Goal: Information Seeking & Learning: Learn about a topic

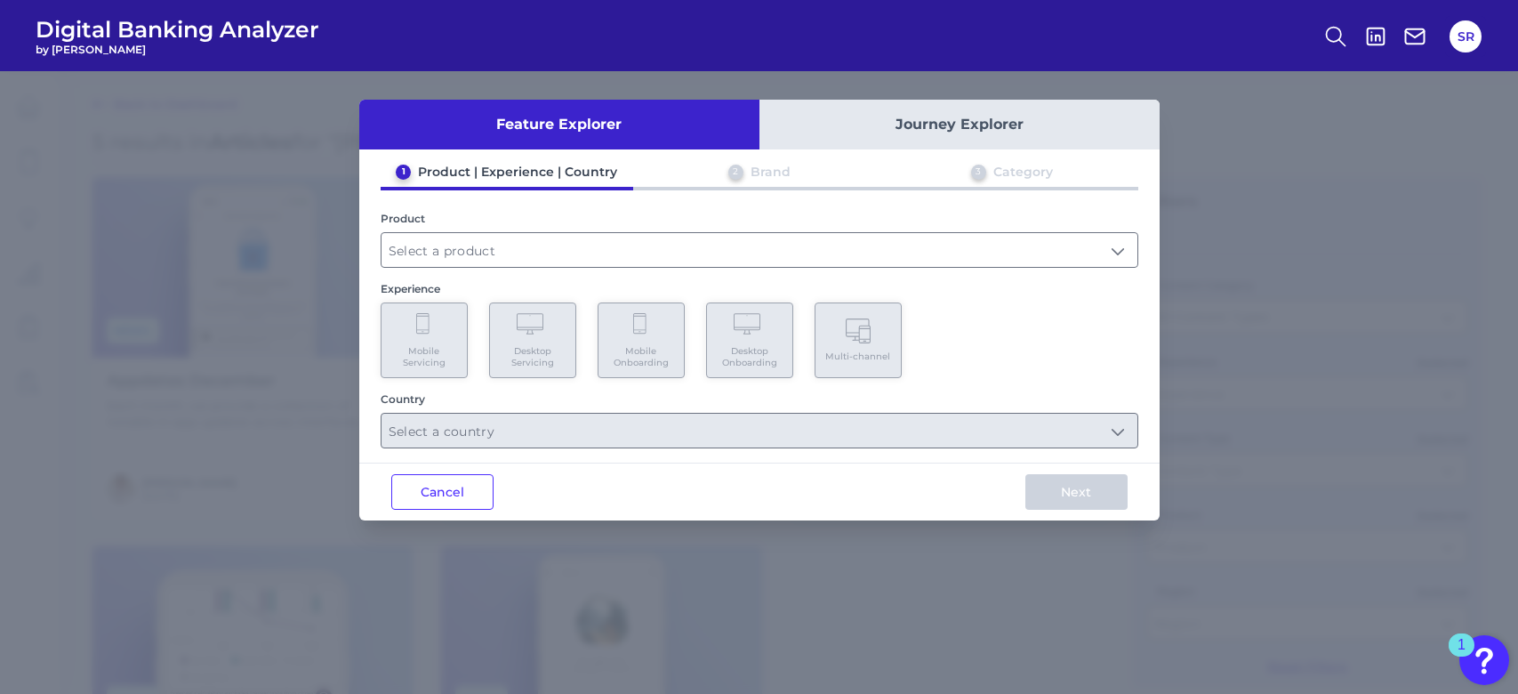
scroll to position [834, 0]
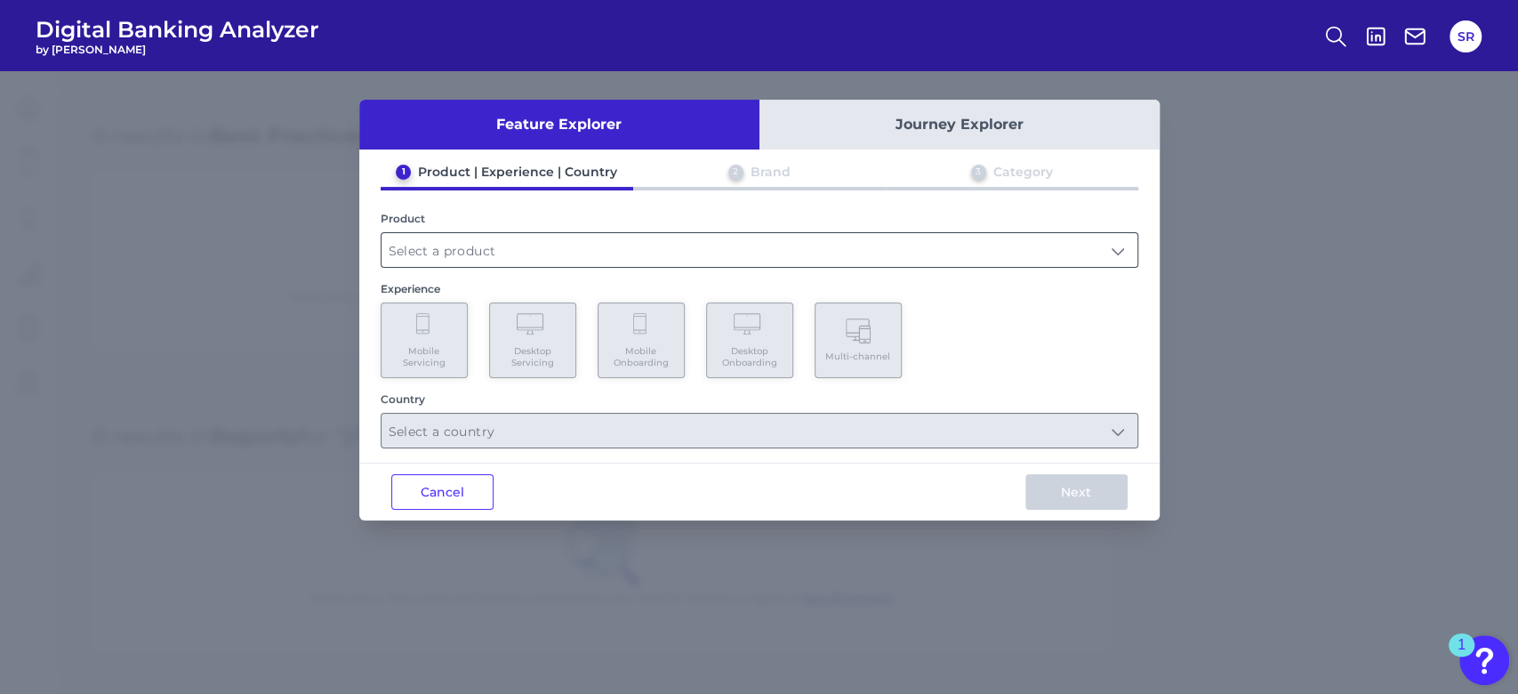
click at [689, 253] on input "text" at bounding box center [760, 250] width 756 height 34
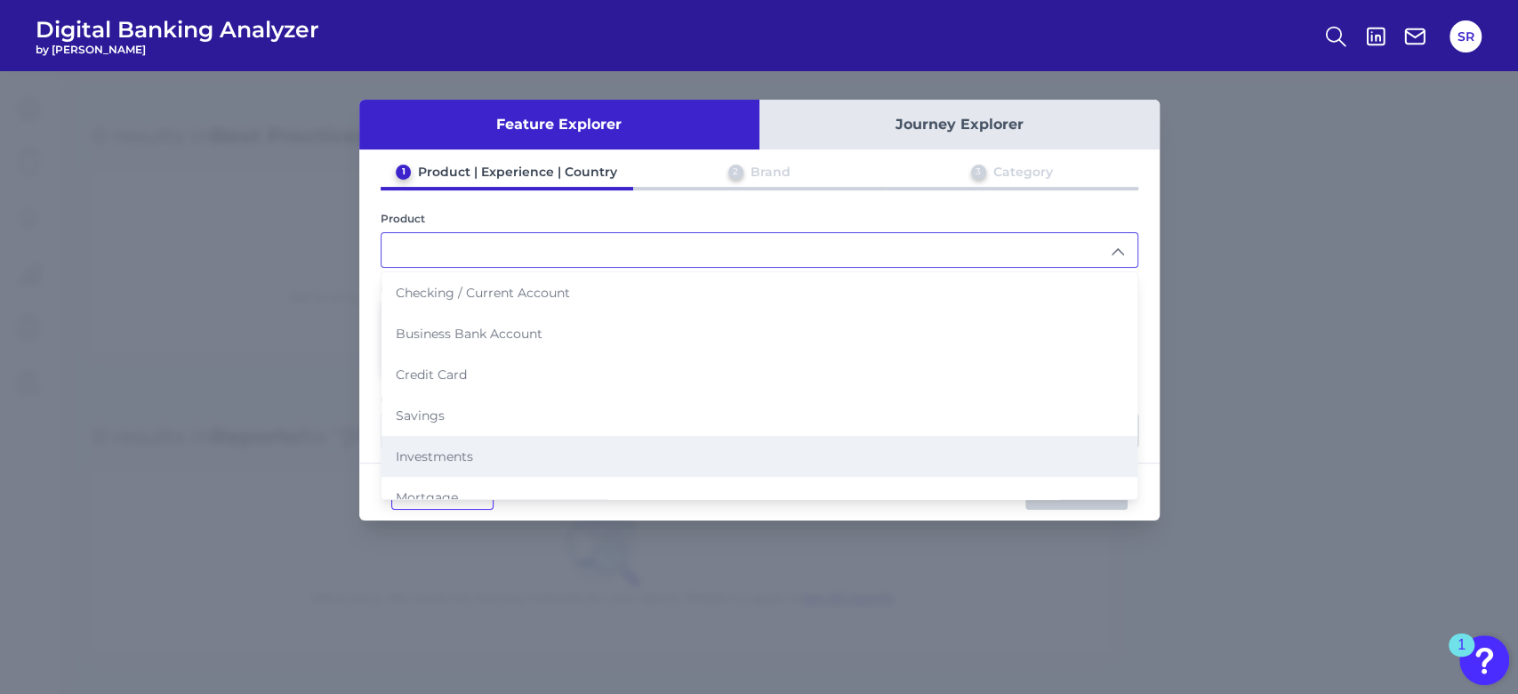
click at [644, 450] on li "Investments" at bounding box center [760, 456] width 756 height 41
type input "Investments"
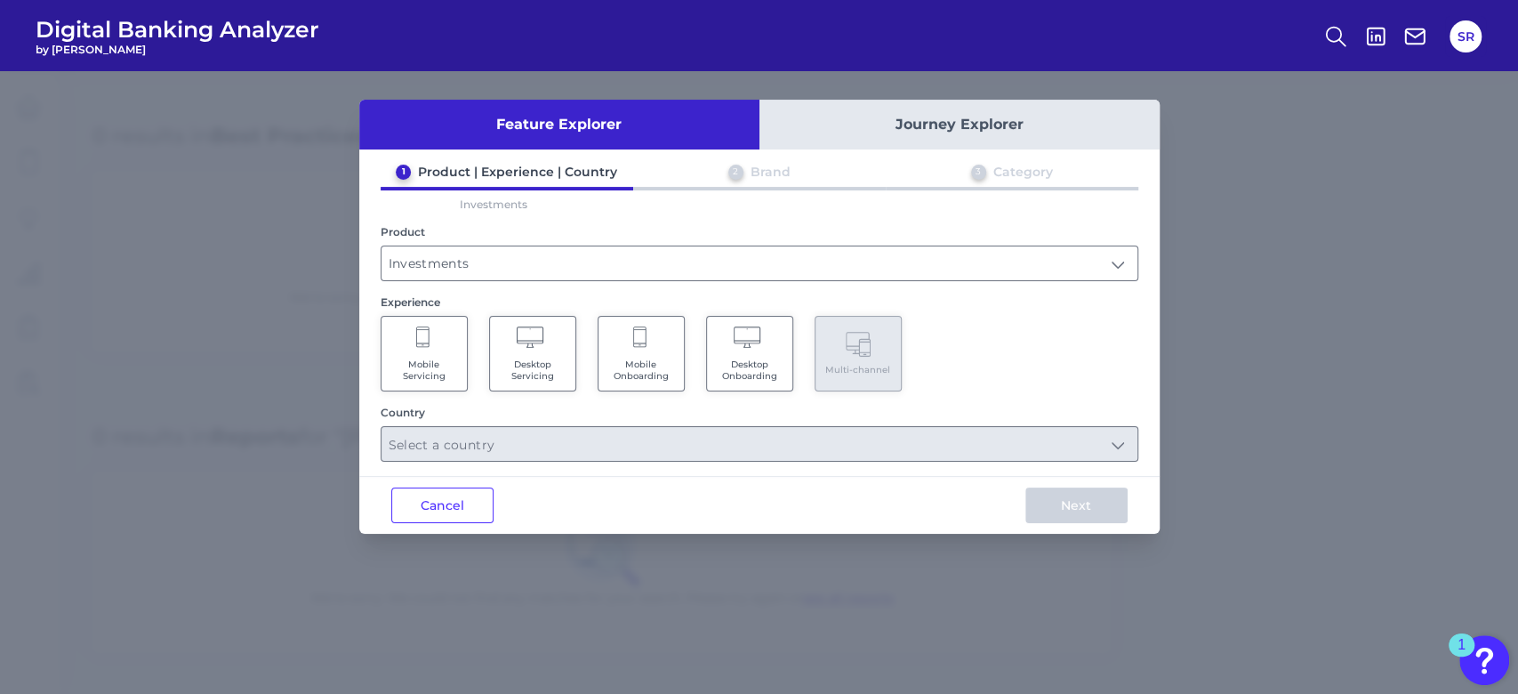
click at [550, 374] on span "Desktop Servicing" at bounding box center [533, 369] width 68 height 23
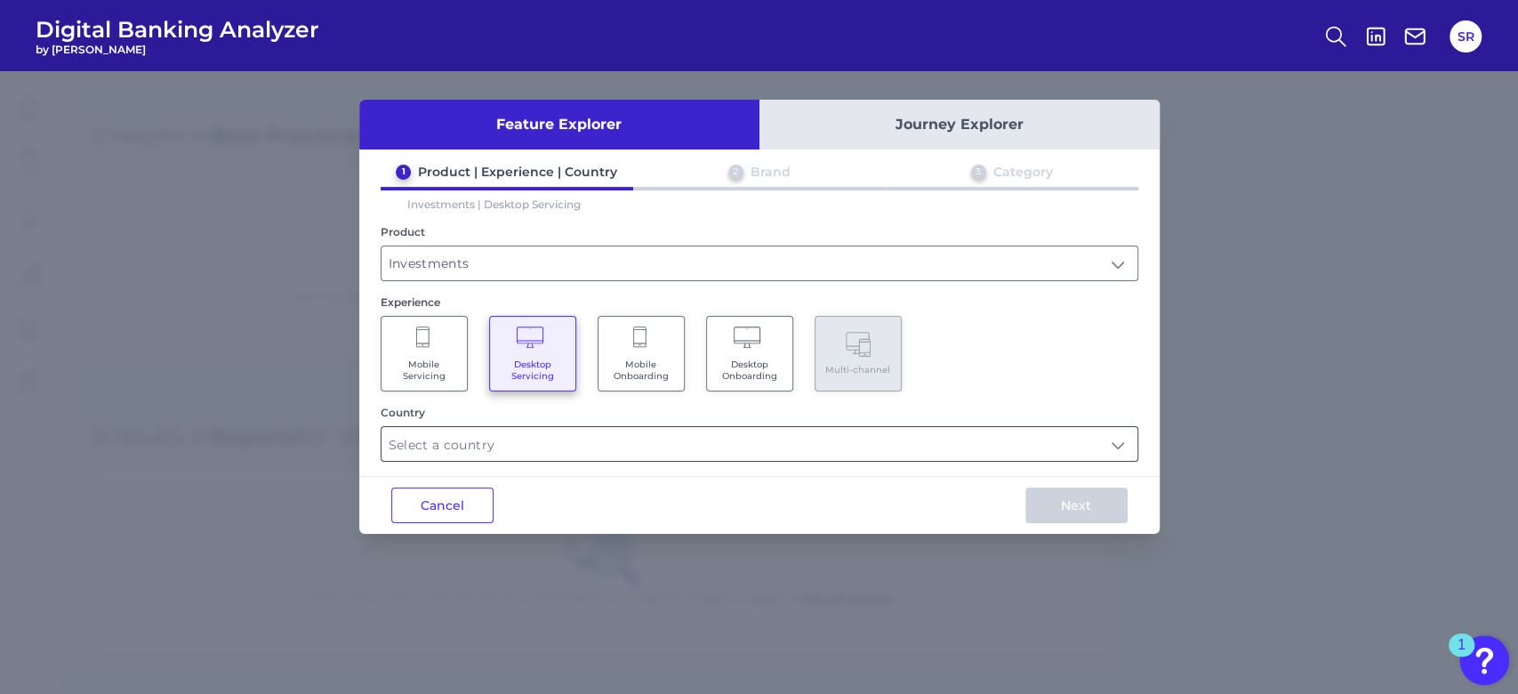
click at [648, 438] on input "text" at bounding box center [760, 444] width 756 height 34
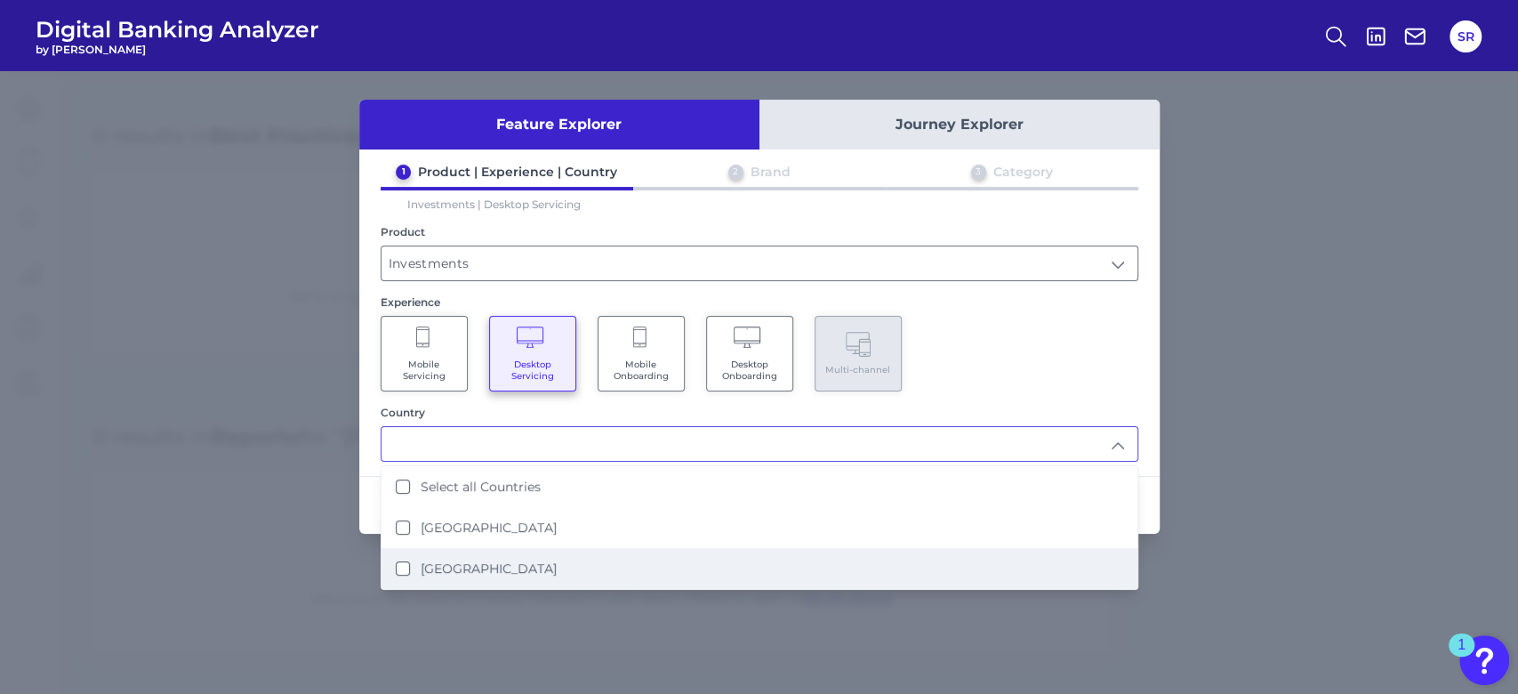
click at [514, 560] on label "[GEOGRAPHIC_DATA]" at bounding box center [489, 568] width 136 height 16
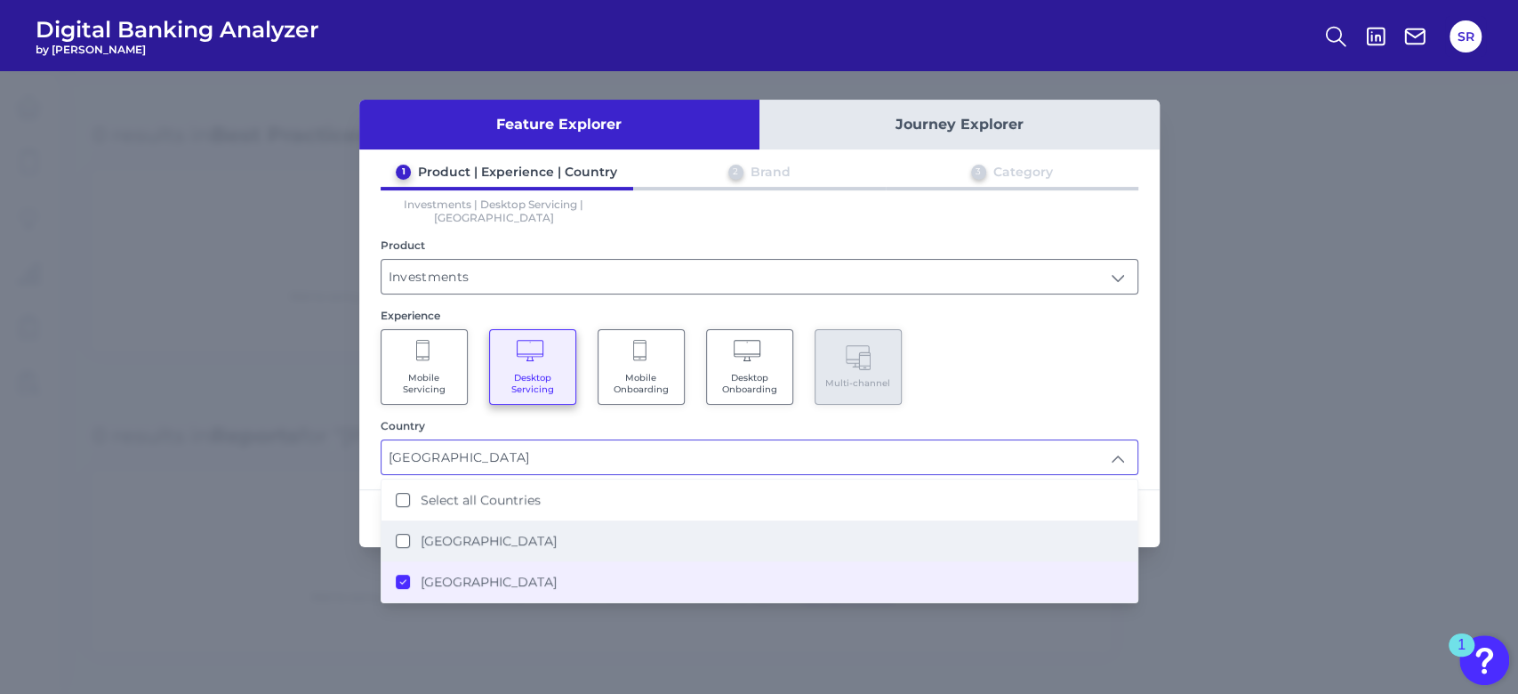
click at [500, 533] on li "[GEOGRAPHIC_DATA]" at bounding box center [760, 540] width 756 height 41
type input "Select all Countries"
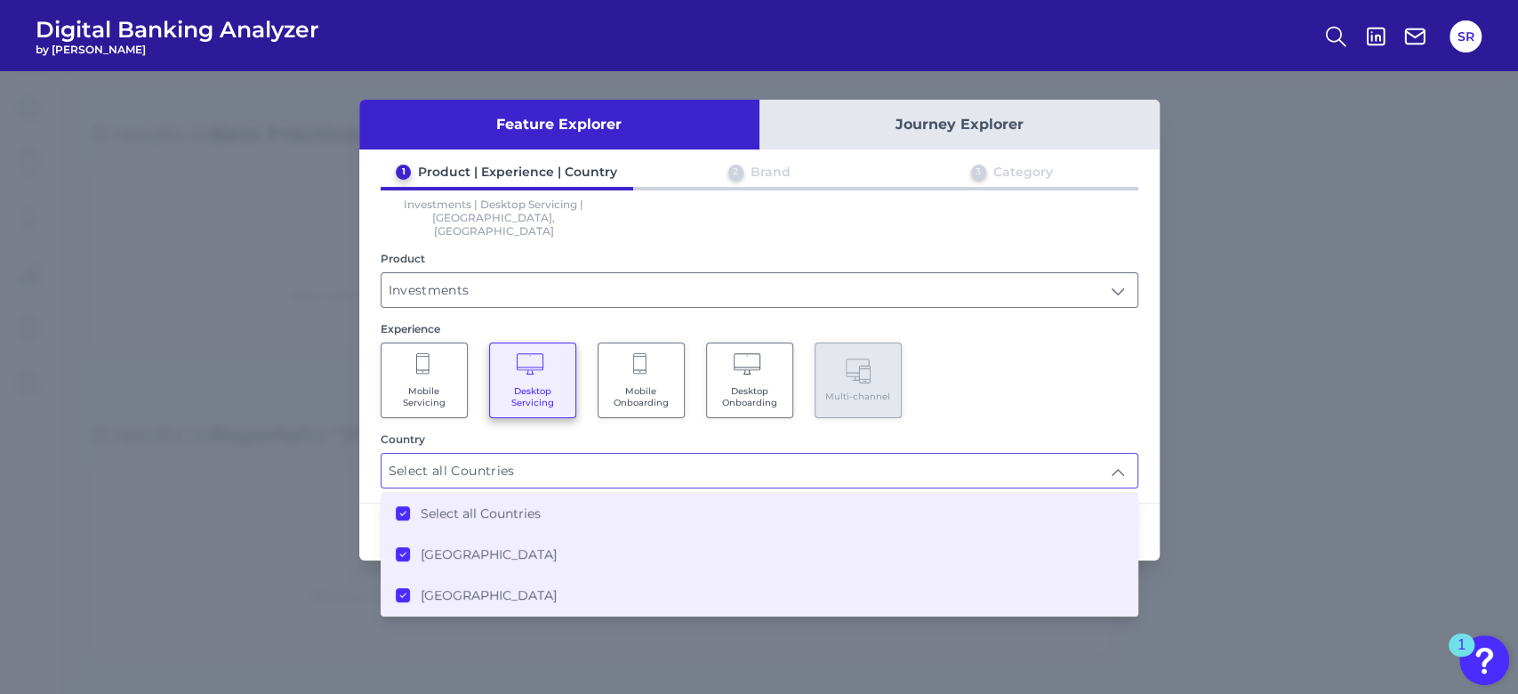
click at [1125, 432] on div "Country" at bounding box center [760, 438] width 758 height 13
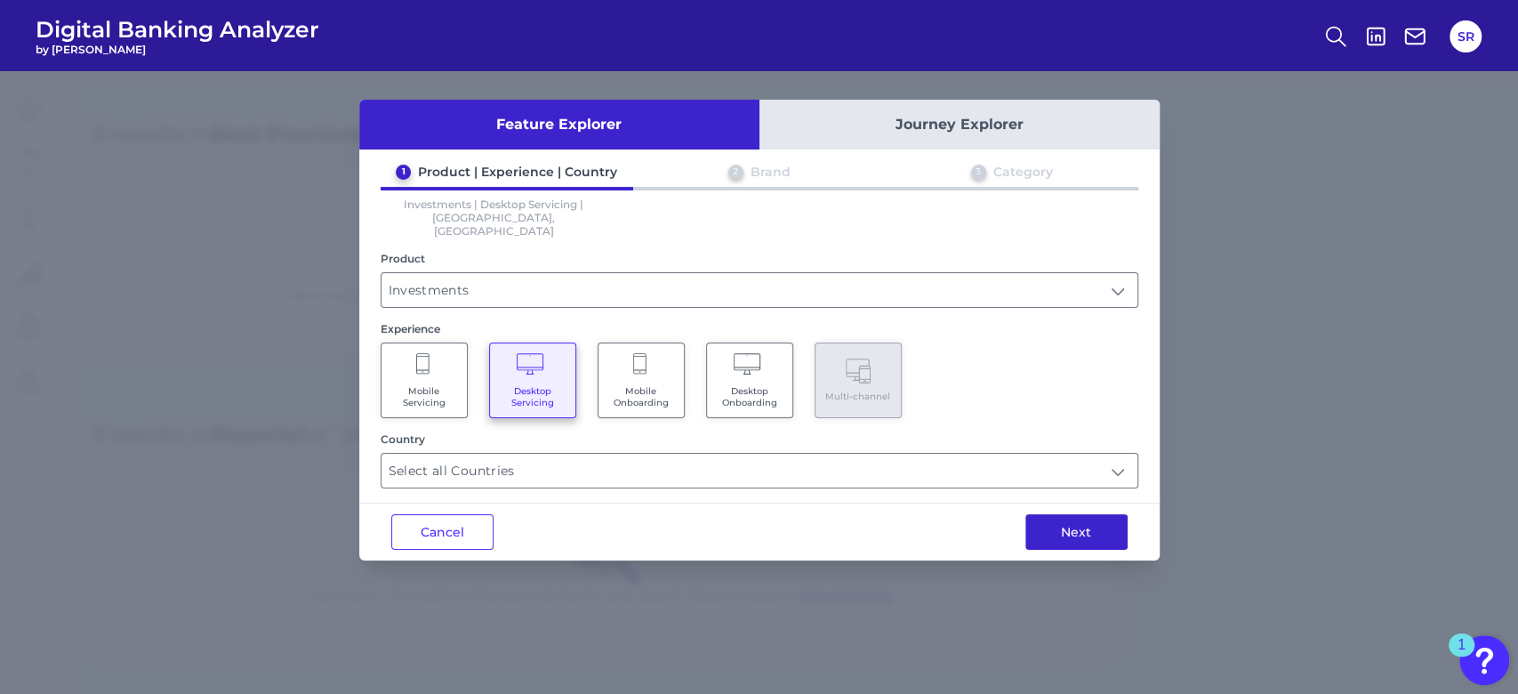
click at [1060, 514] on button "Next" at bounding box center [1077, 532] width 102 height 36
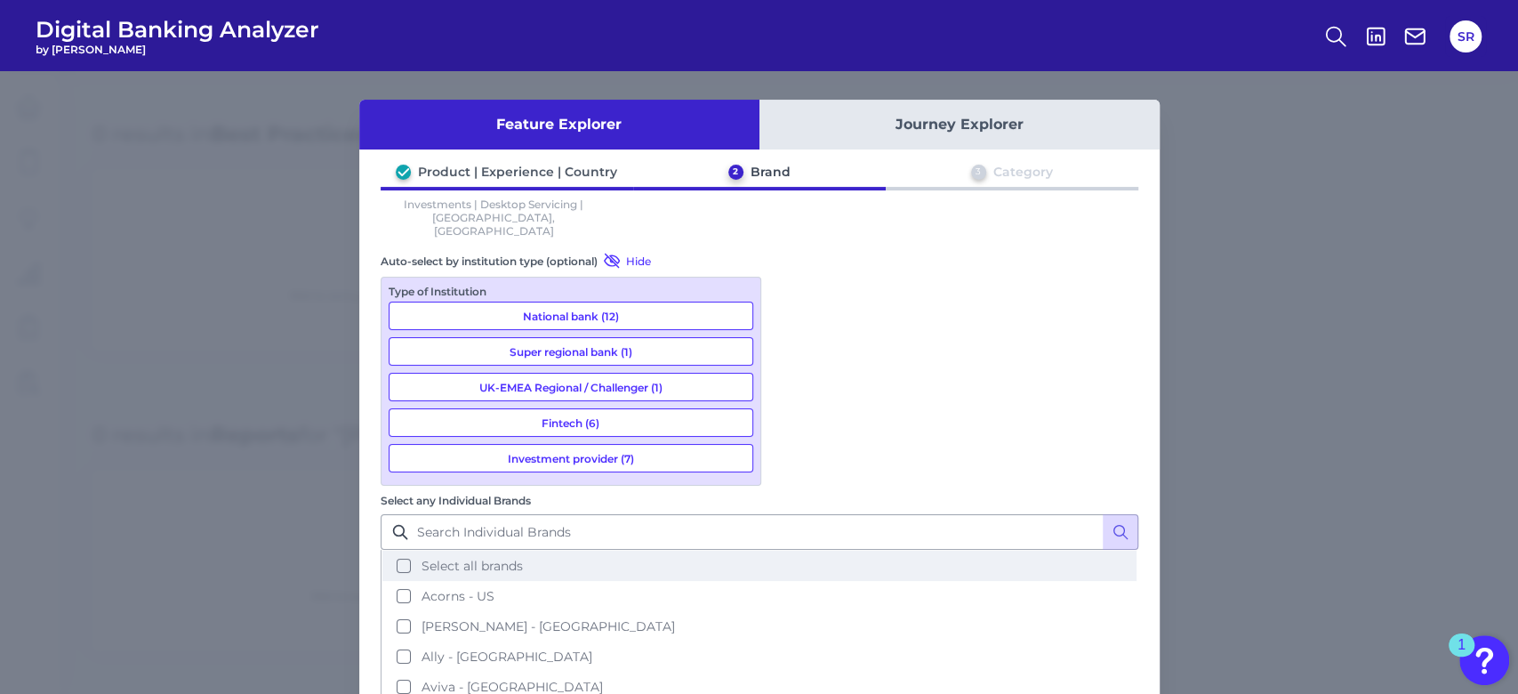
click at [795, 551] on button "Select all brands" at bounding box center [760, 566] width 754 height 30
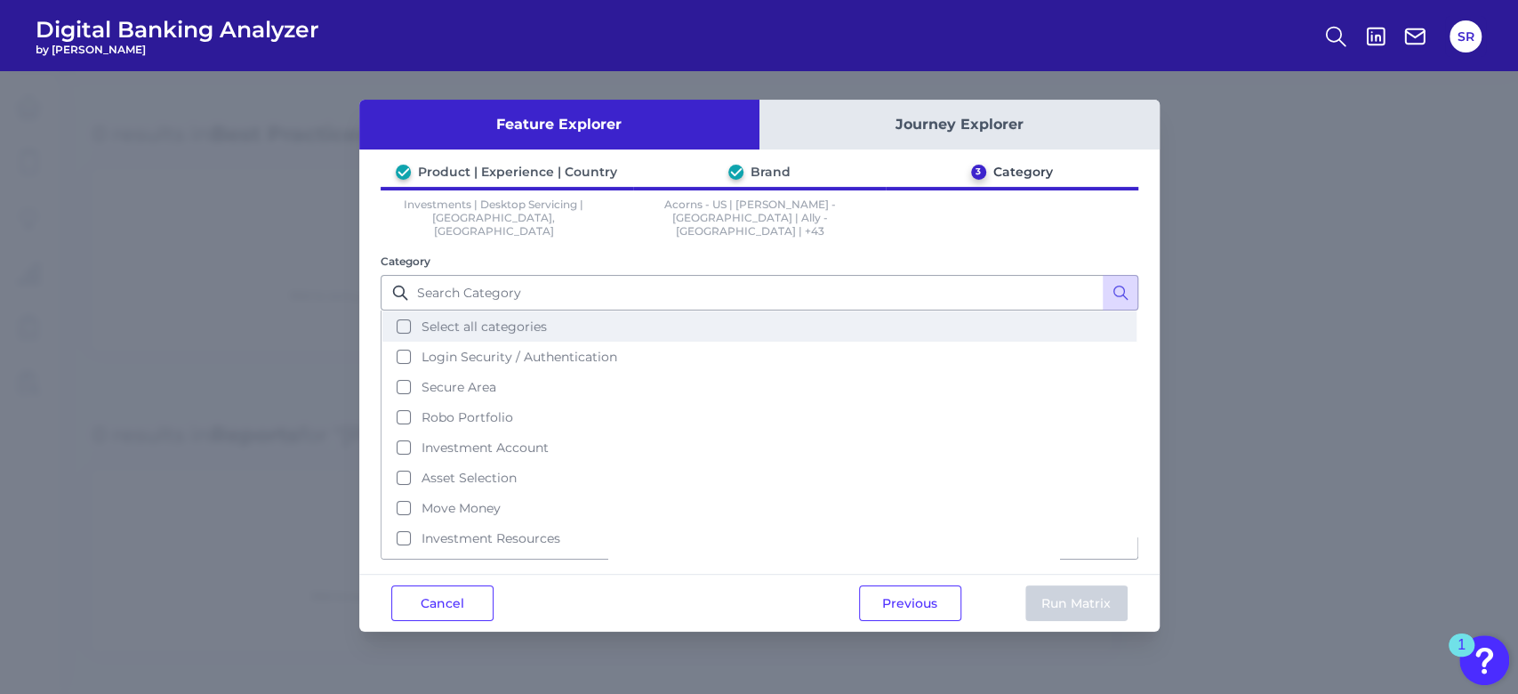
click at [406, 311] on button "Select all categories" at bounding box center [760, 326] width 754 height 30
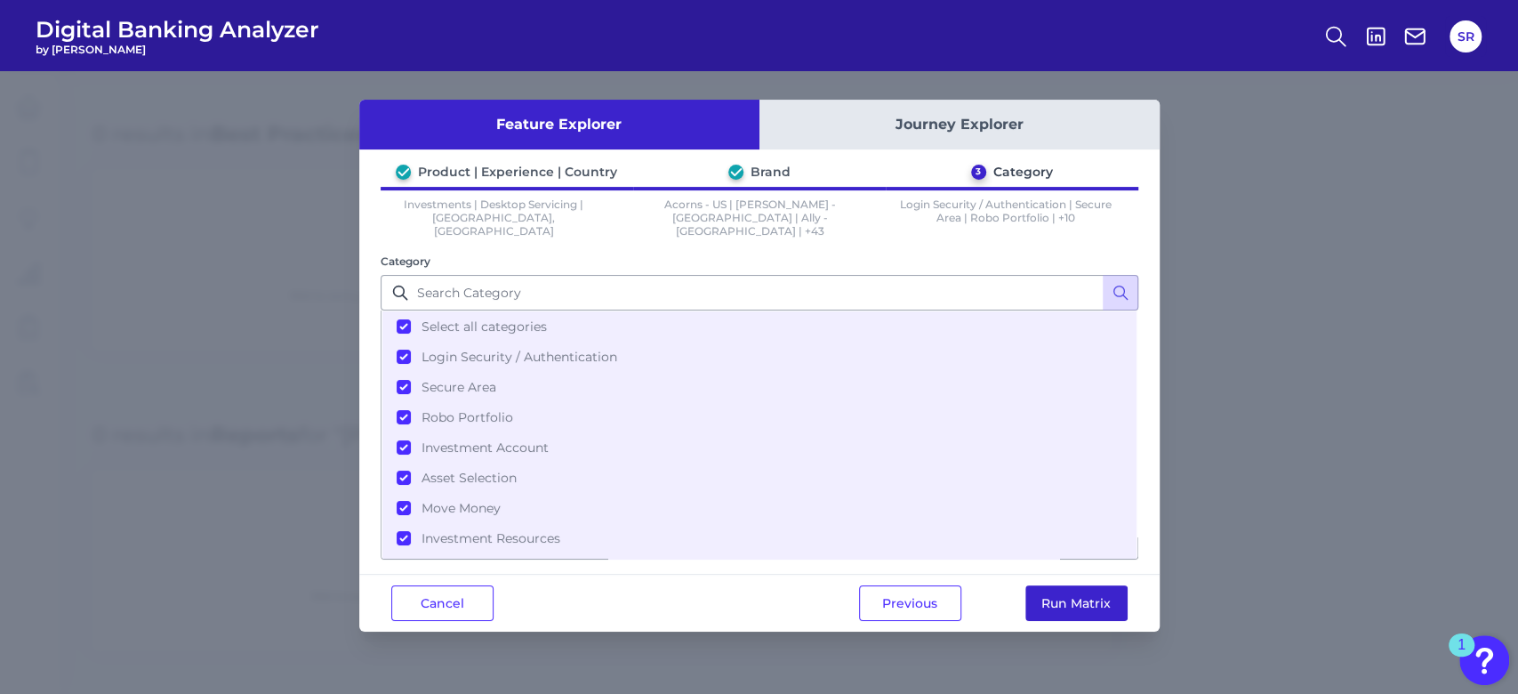
click at [1089, 585] on button "Run Matrix" at bounding box center [1077, 603] width 102 height 36
click at [1100, 585] on button "Run Matrix" at bounding box center [1077, 603] width 102 height 36
click at [1081, 597] on button "Run Matrix" at bounding box center [1077, 603] width 102 height 36
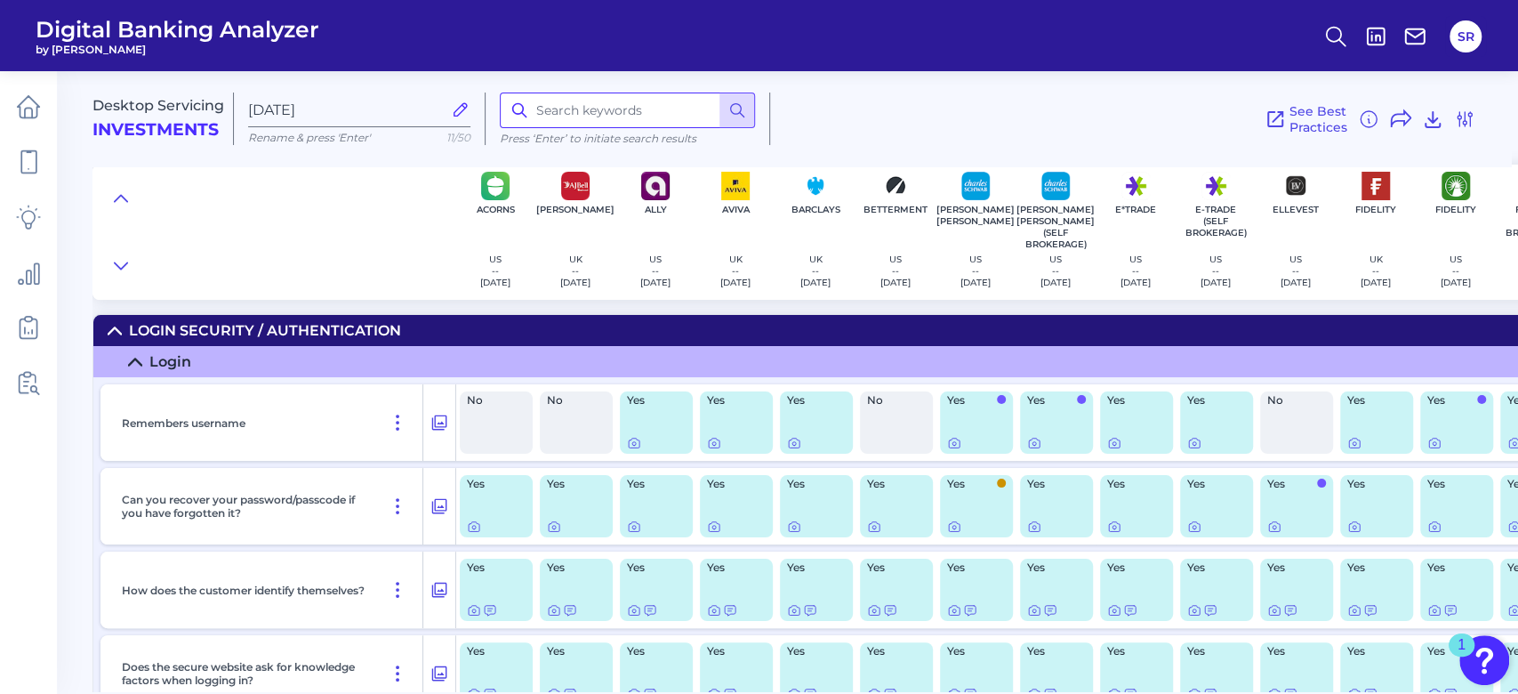
click at [599, 114] on input at bounding box center [627, 111] width 255 height 36
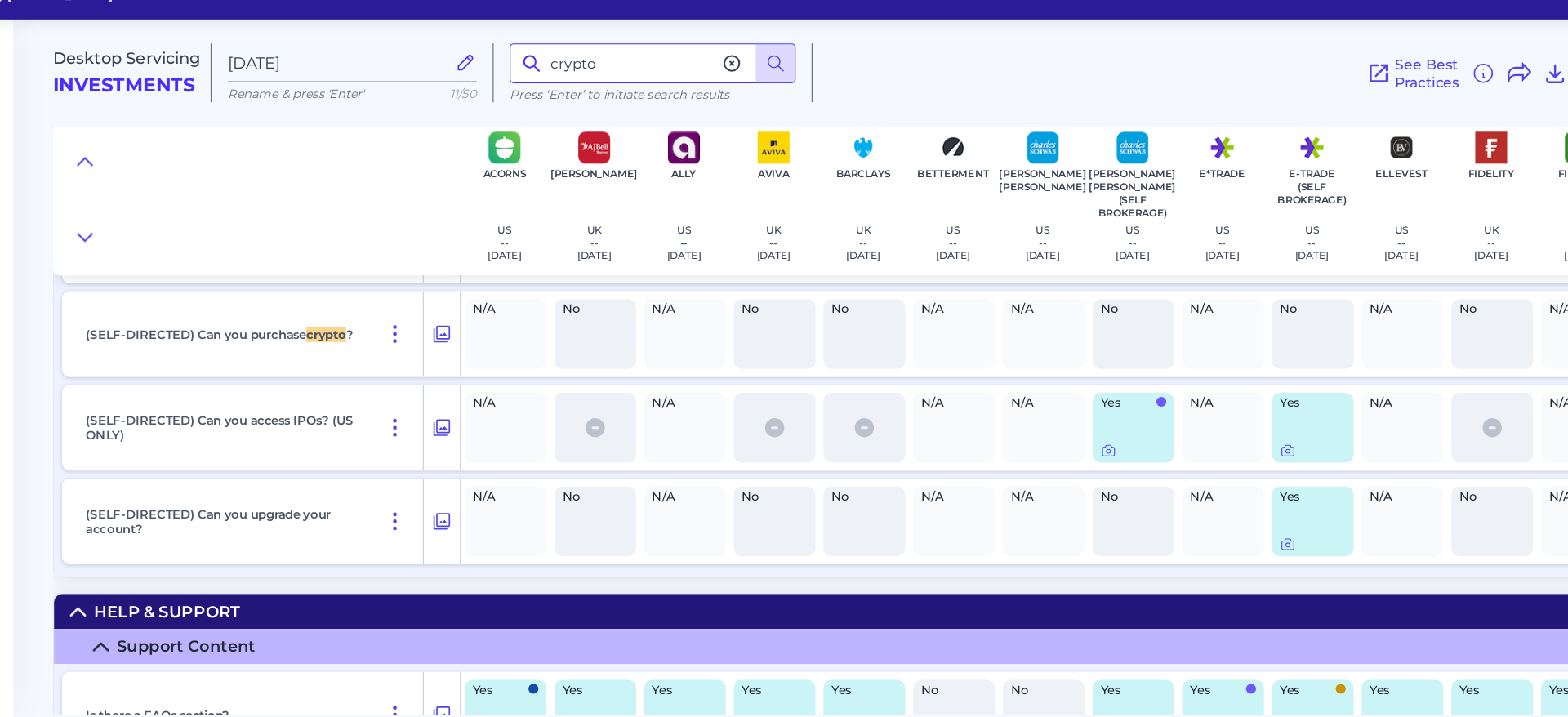
scroll to position [23033, 0]
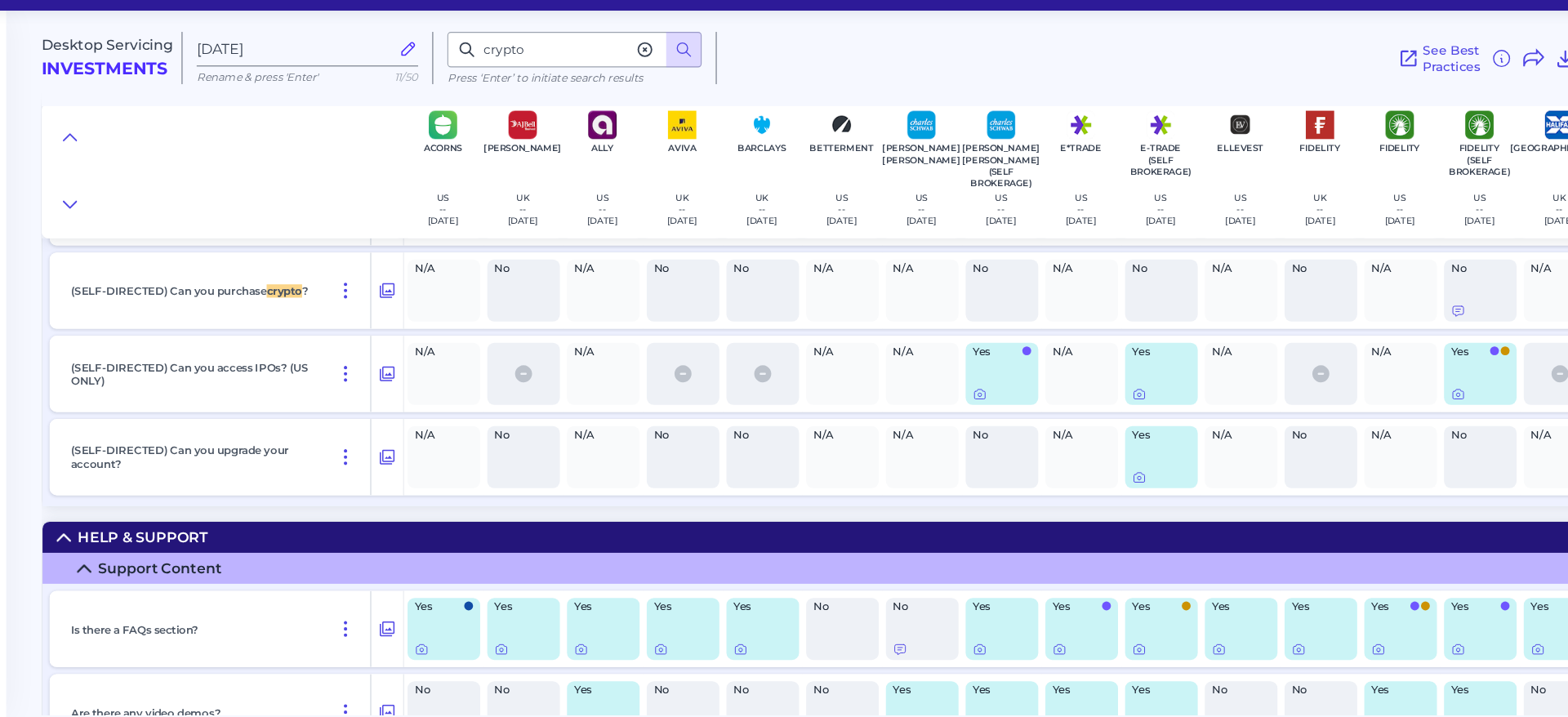
drag, startPoint x: 1299, startPoint y: 50, endPoint x: 928, endPoint y: 116, distance: 376.8
click at [928, 116] on div "See Best Practices Filters Clear all filters Experience Reset Mobile Servicing …" at bounding box center [1117, 109] width 822 height 48
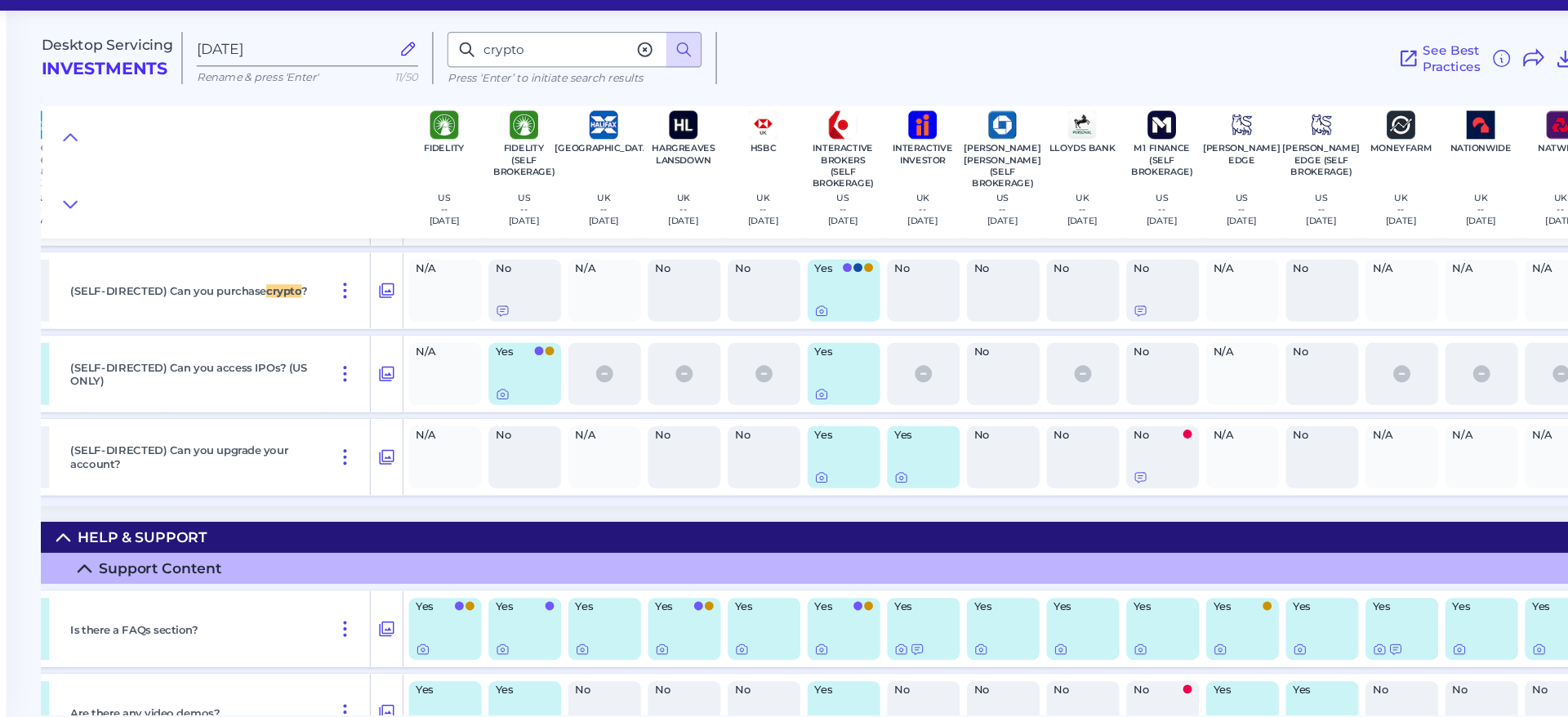
scroll to position [23033, 685]
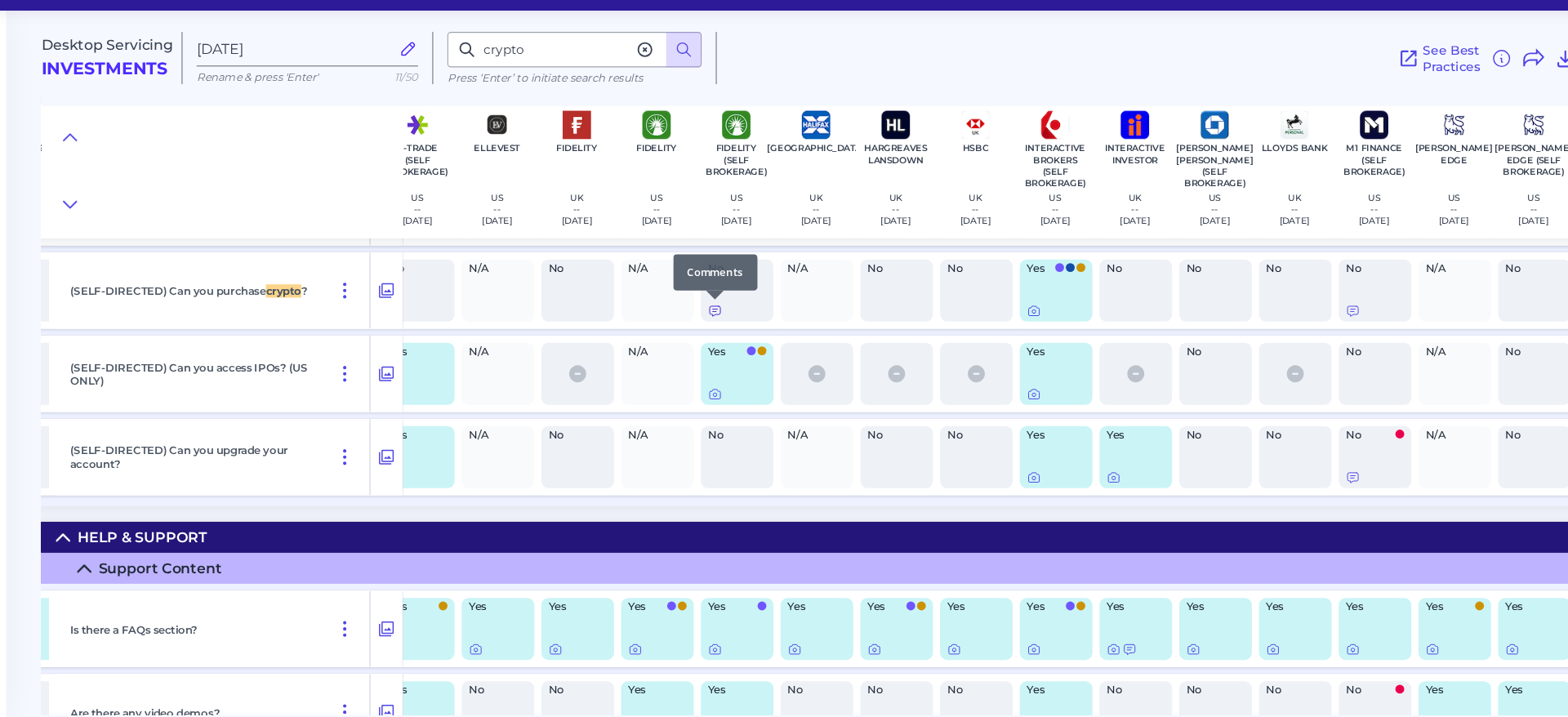
click at [706, 341] on icon at bounding box center [705, 342] width 13 height 13
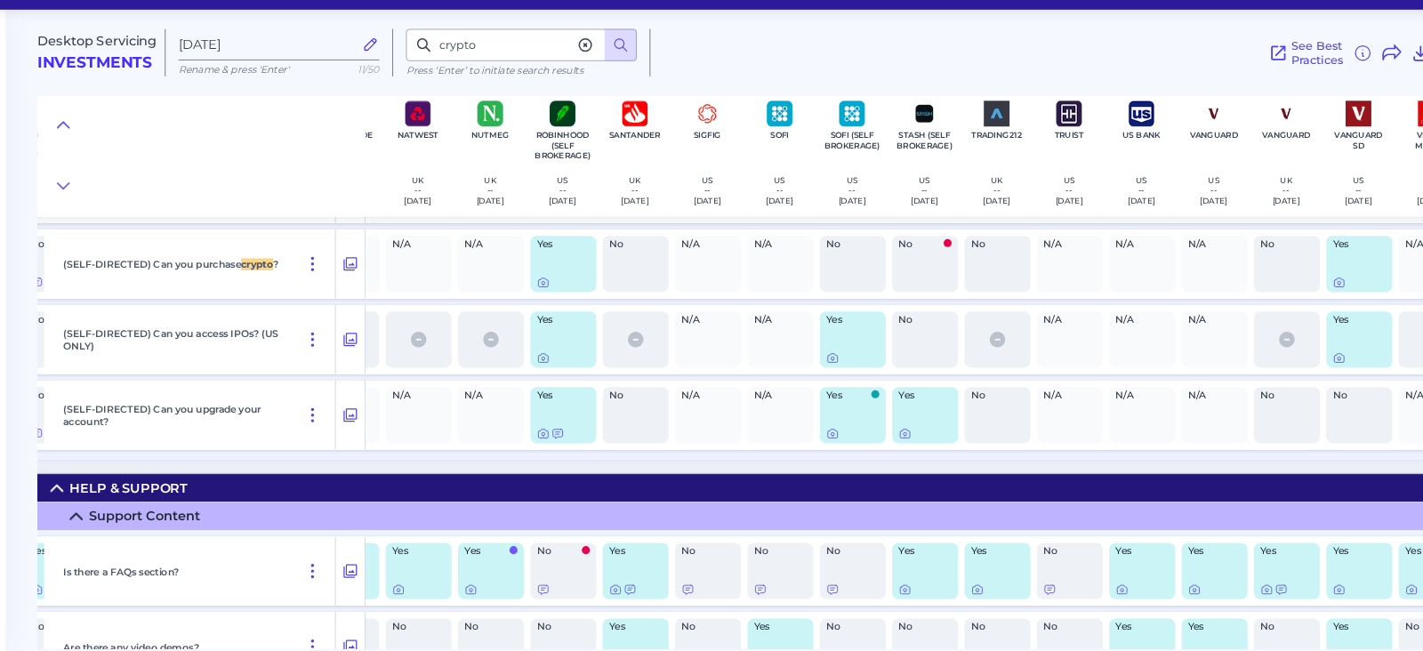
scroll to position [25089, 2117]
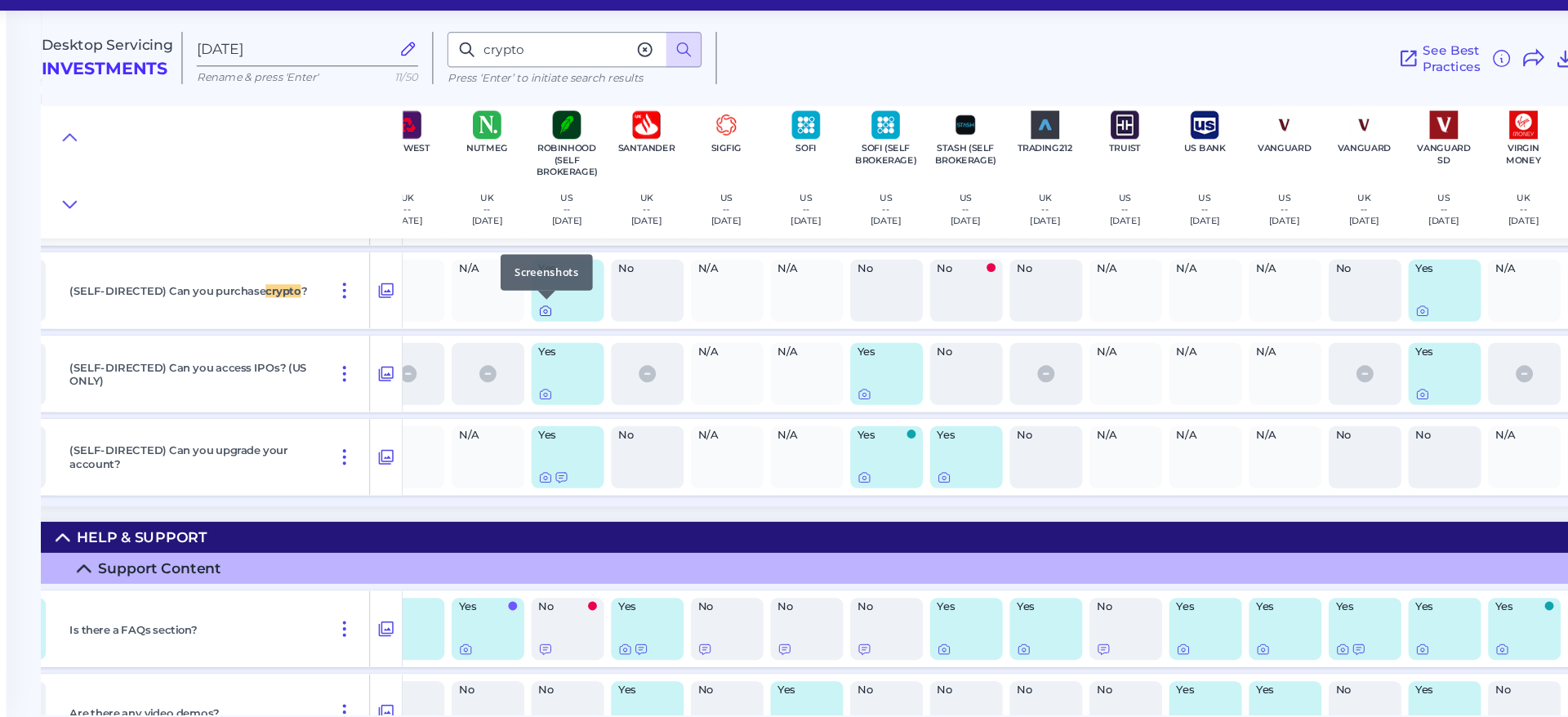
click at [548, 342] on icon at bounding box center [550, 343] width 4 height 4
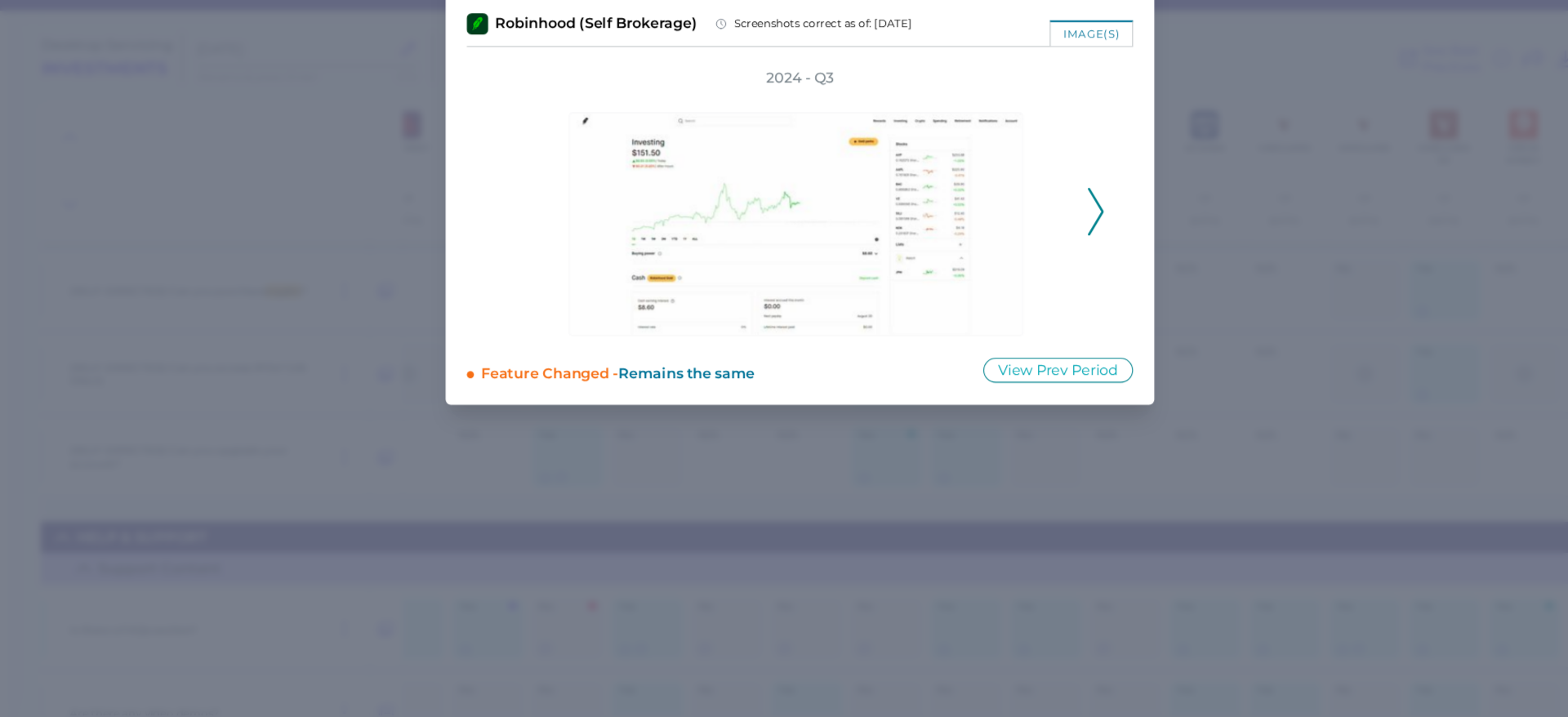
drag, startPoint x: 1019, startPoint y: 181, endPoint x: 1031, endPoint y: 212, distance: 33.2
click at [1031, 212] on div at bounding box center [784, 251] width 507 height 229
click at [899, 223] on img at bounding box center [780, 262] width 419 height 206
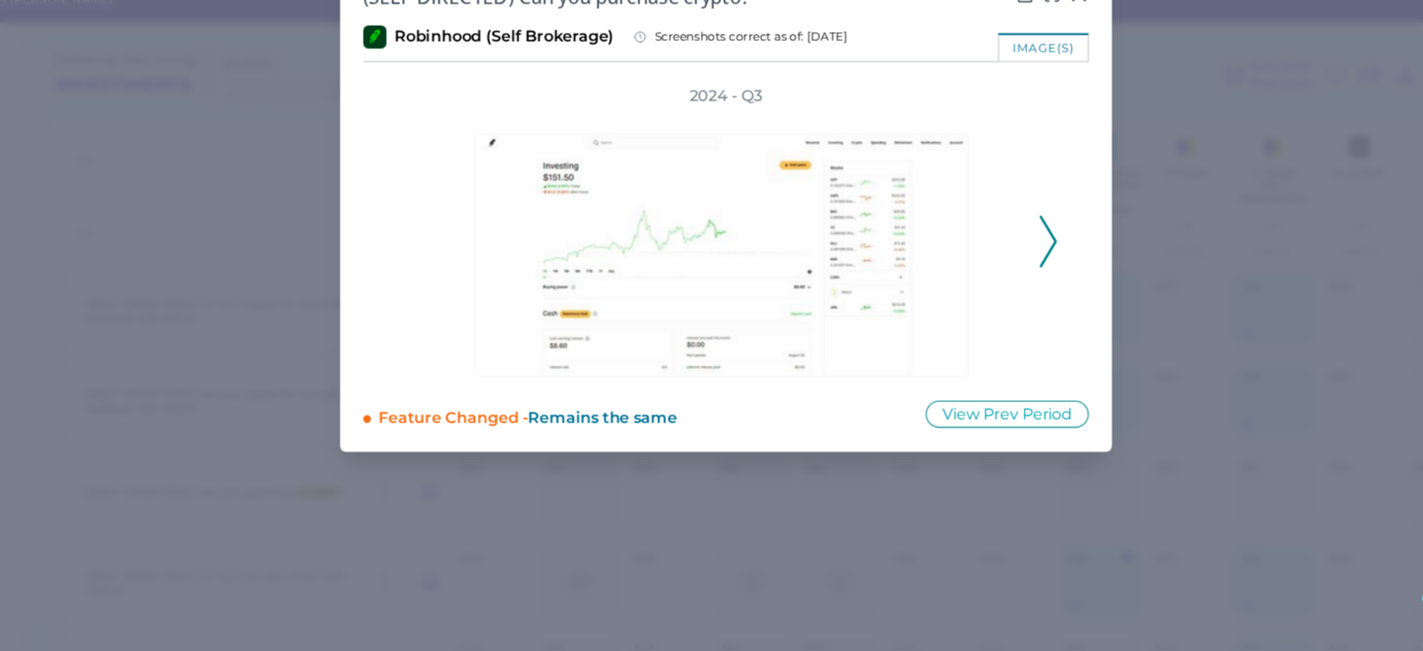
drag, startPoint x: 1467, startPoint y: 65, endPoint x: 530, endPoint y: 469, distance: 1020.1
click at [1315, 190] on div "Ellevest US -- 2024-11-06" at bounding box center [1296, 232] width 80 height 135
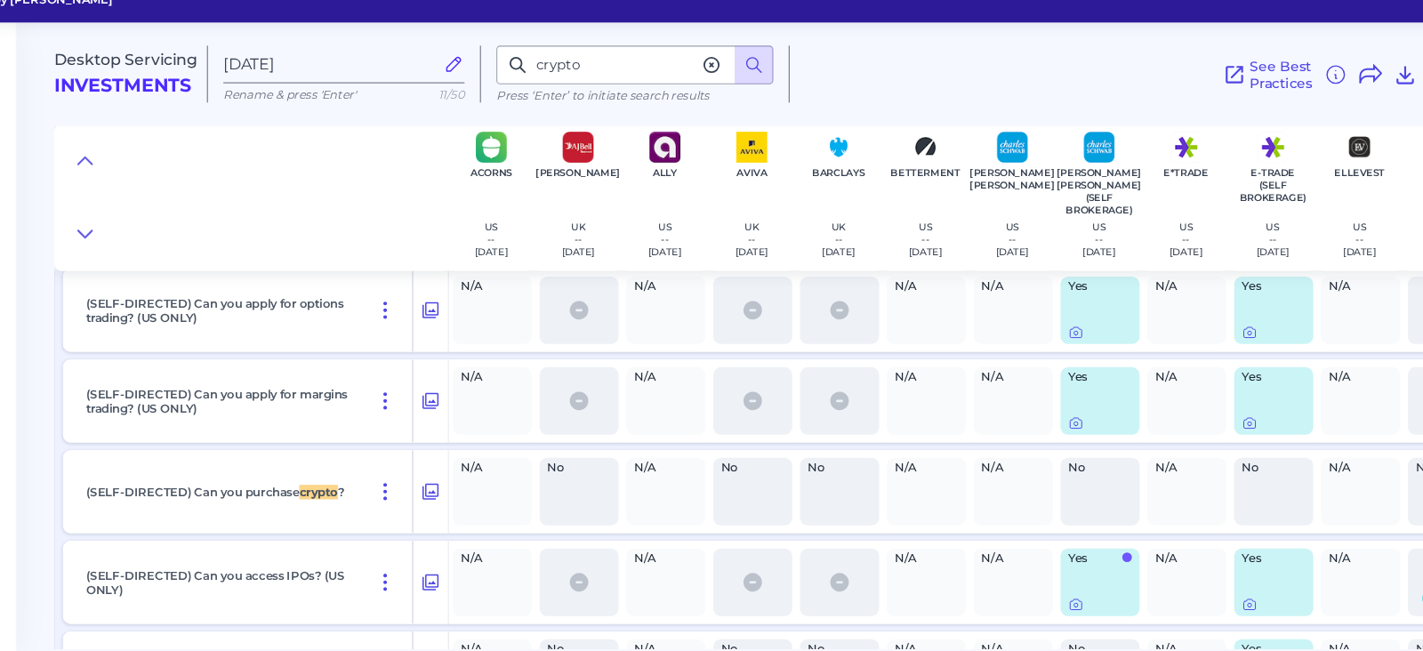
click at [1024, 361] on div "Yes" at bounding box center [1056, 336] width 73 height 62
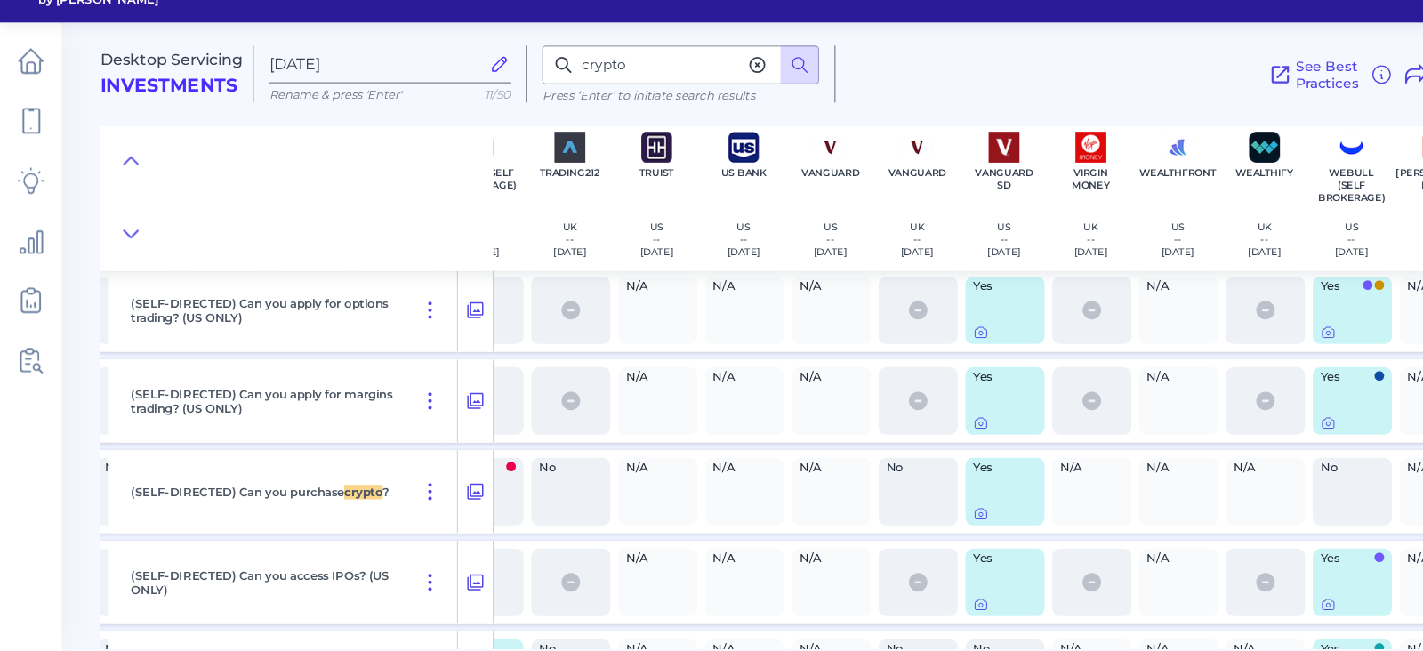
scroll to position [24938, 2730]
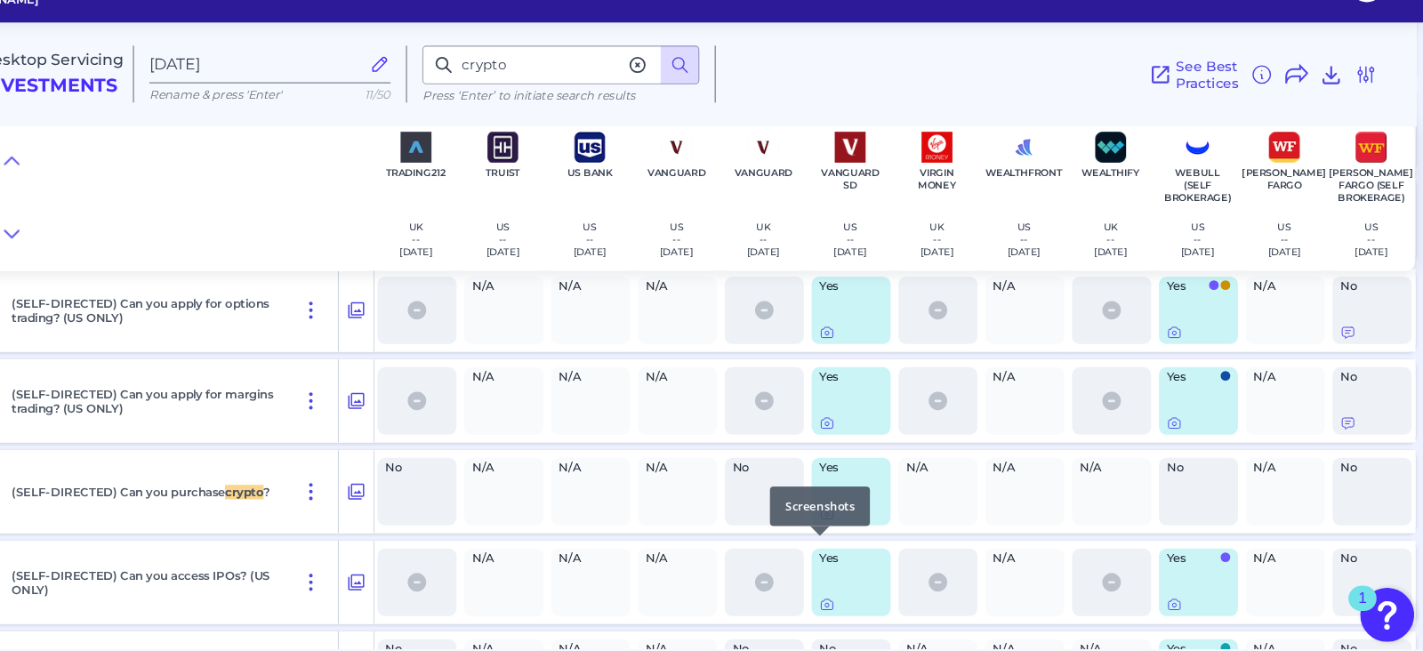
click at [868, 531] on icon at bounding box center [873, 524] width 14 height 14
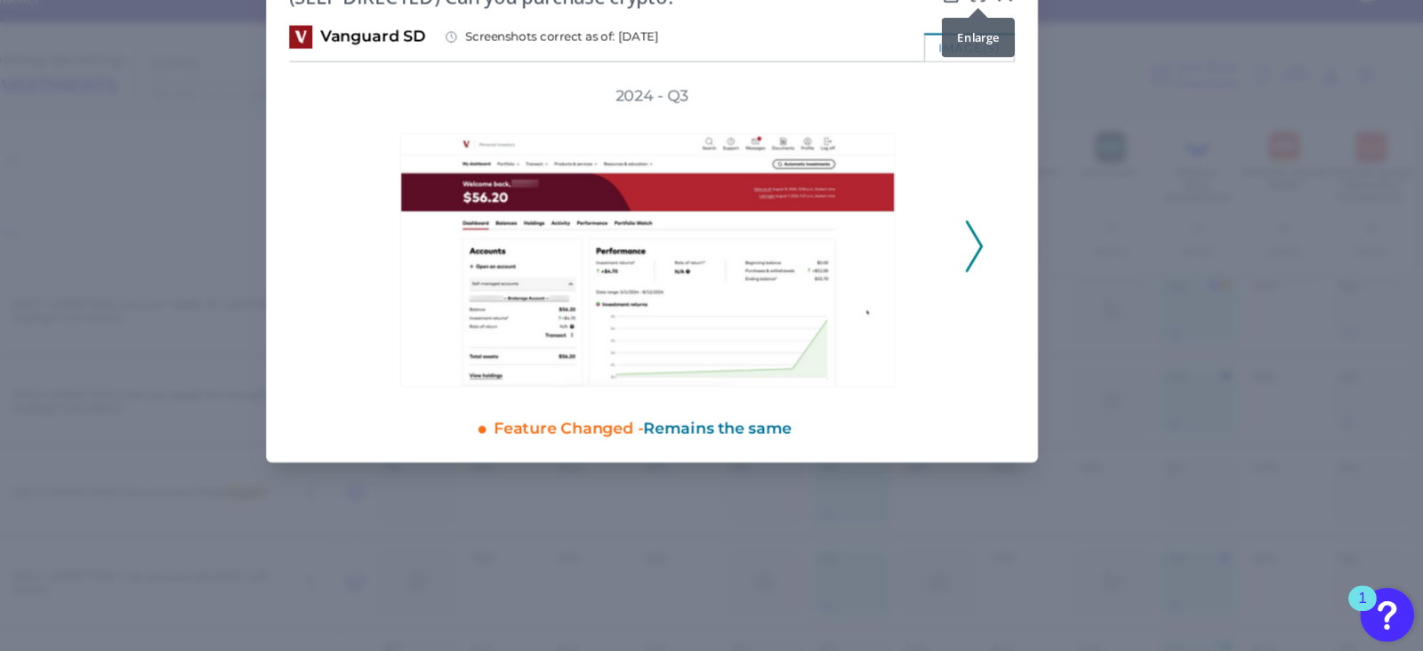
click at [1011, 52] on div at bounding box center [1012, 58] width 18 height 18
click at [1013, 51] on div at bounding box center [1012, 58] width 18 height 18
click at [1007, 281] on icon at bounding box center [1009, 278] width 16 height 48
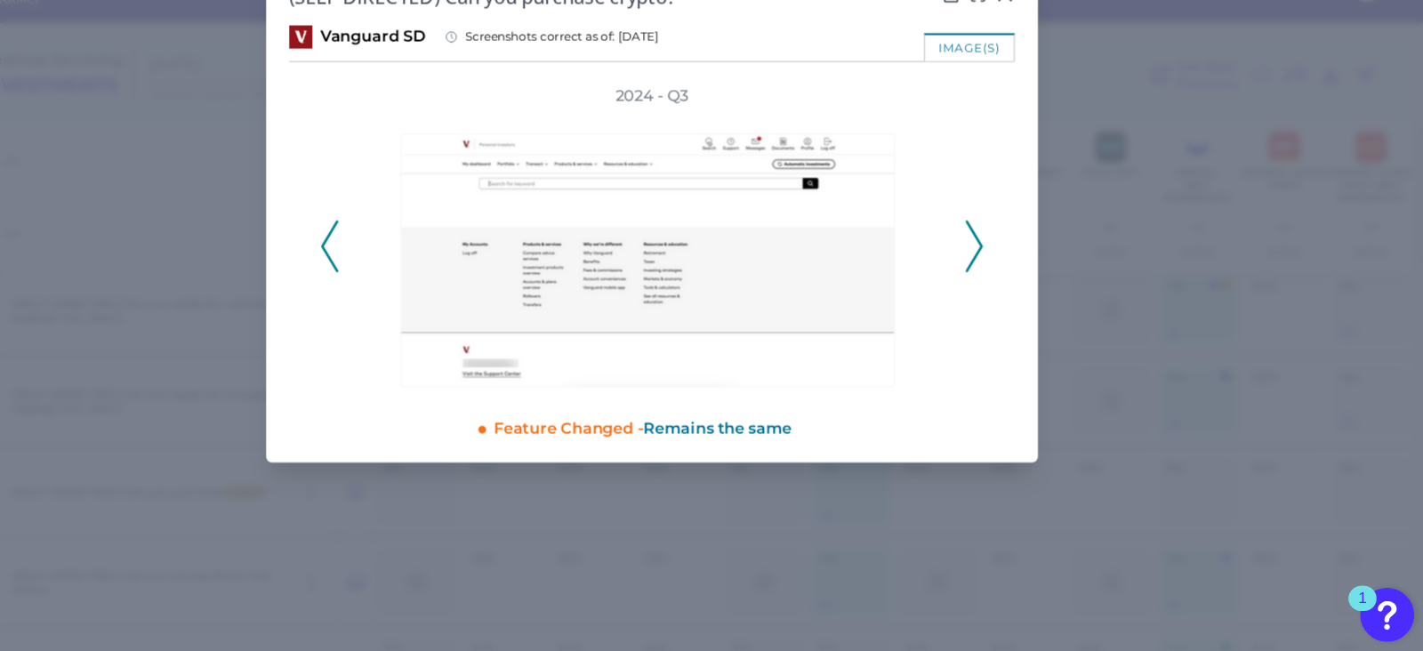
click at [1007, 281] on icon at bounding box center [1009, 278] width 16 height 48
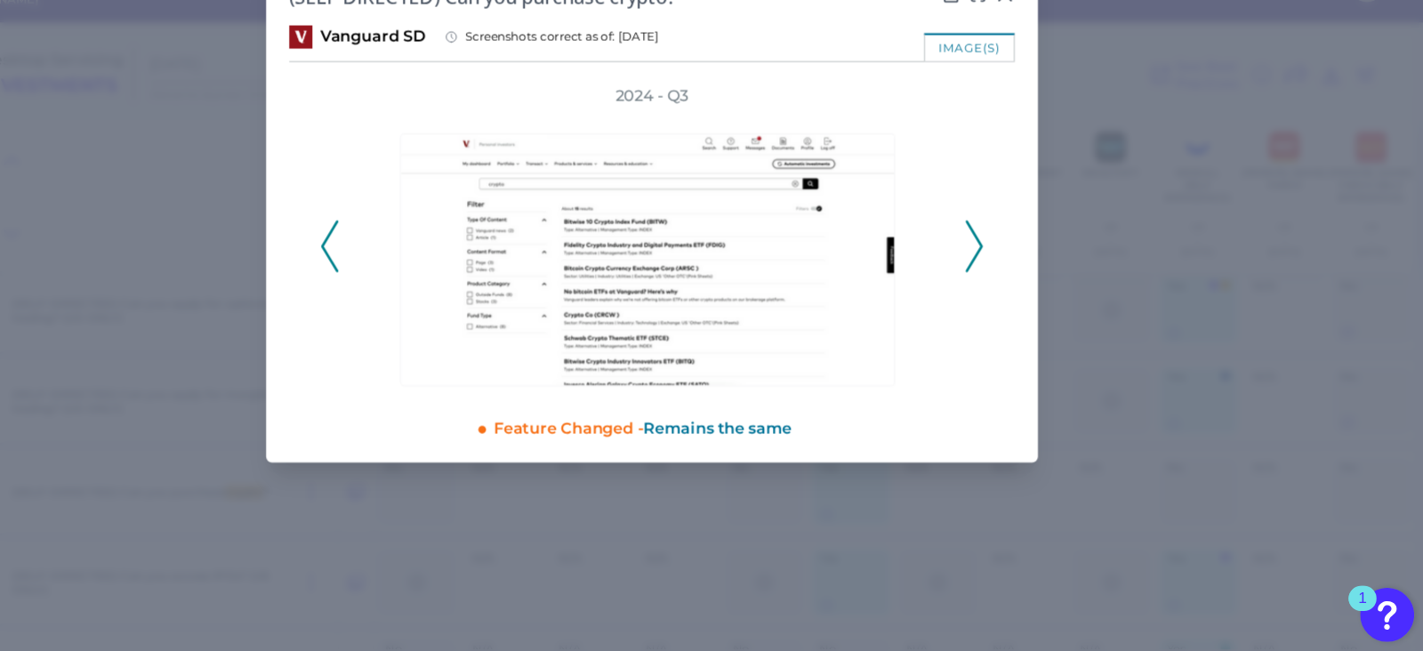
click at [1007, 281] on icon at bounding box center [1009, 278] width 16 height 48
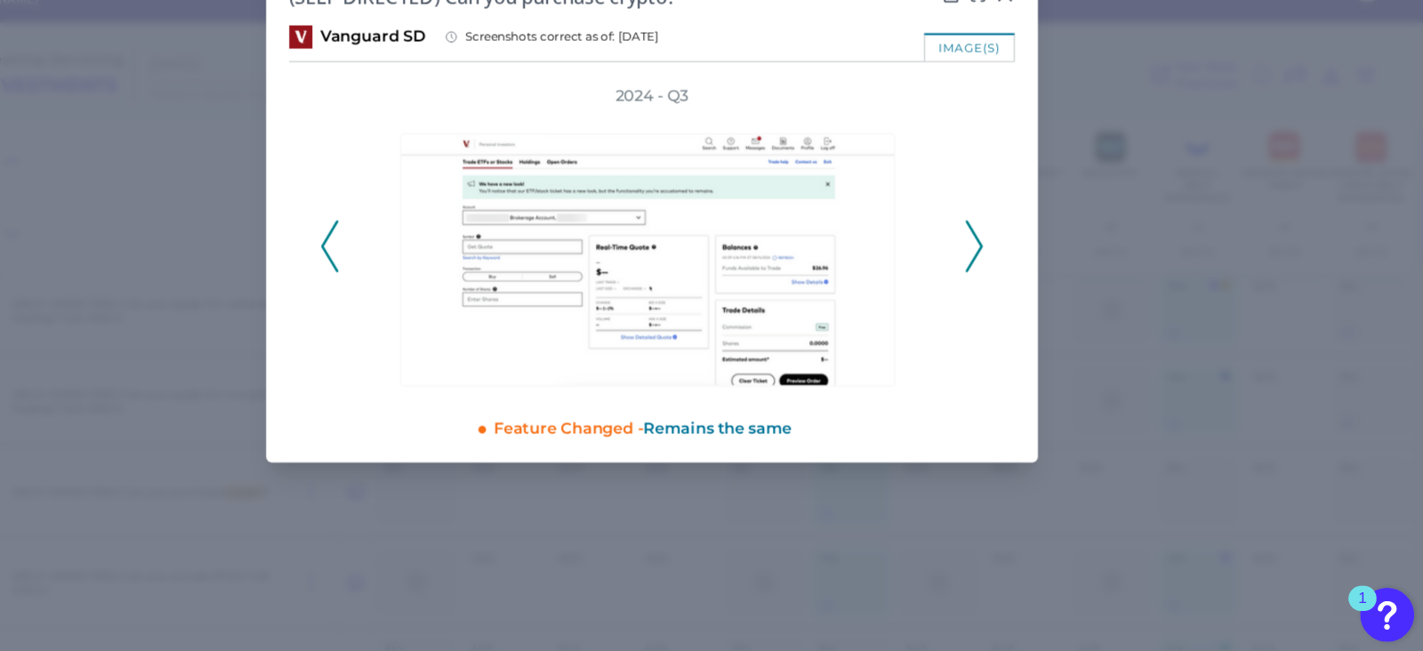
click at [1007, 281] on icon at bounding box center [1009, 278] width 16 height 48
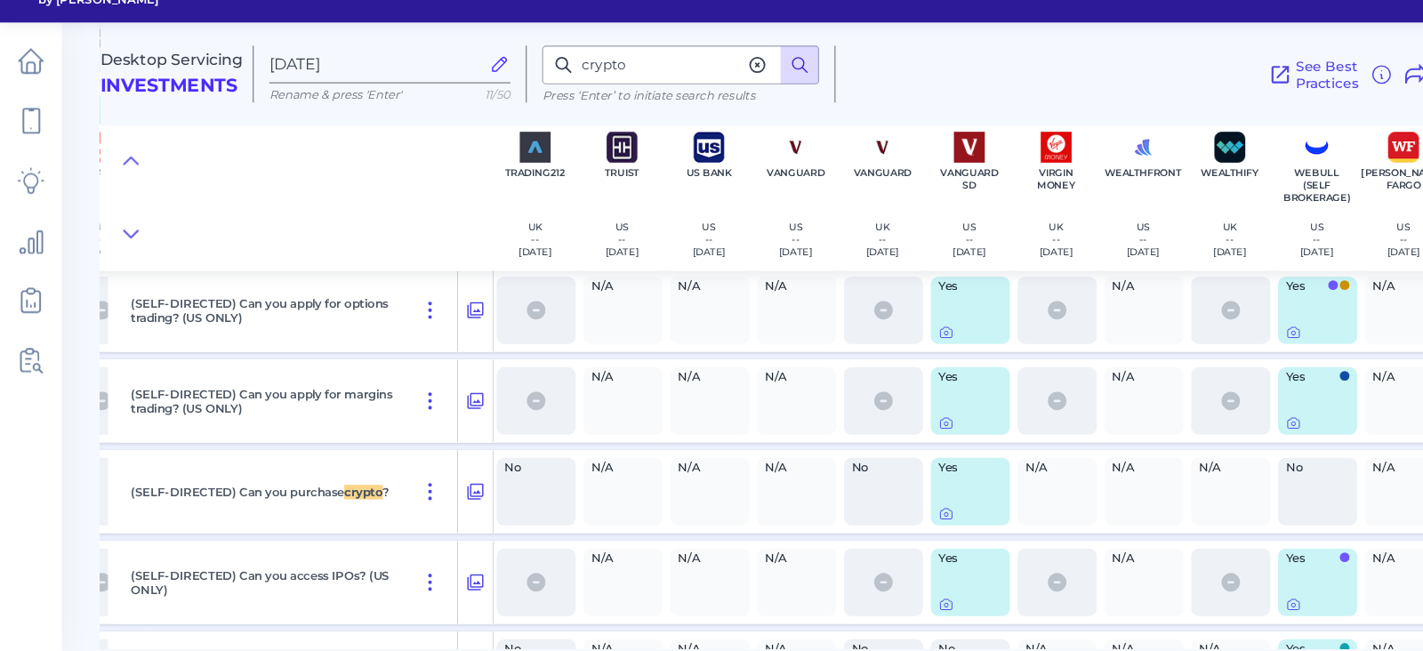
click at [737, 115] on icon at bounding box center [738, 110] width 18 height 18
drag, startPoint x: 1143, startPoint y: 648, endPoint x: 1075, endPoint y: 644, distance: 68.6
click at [1075, 644] on div "Desktop Servicing Investments Aug 18 2025 Rename & press 'Enter' 11/50 crypto P…" at bounding box center [758, 353] width 1331 height 591
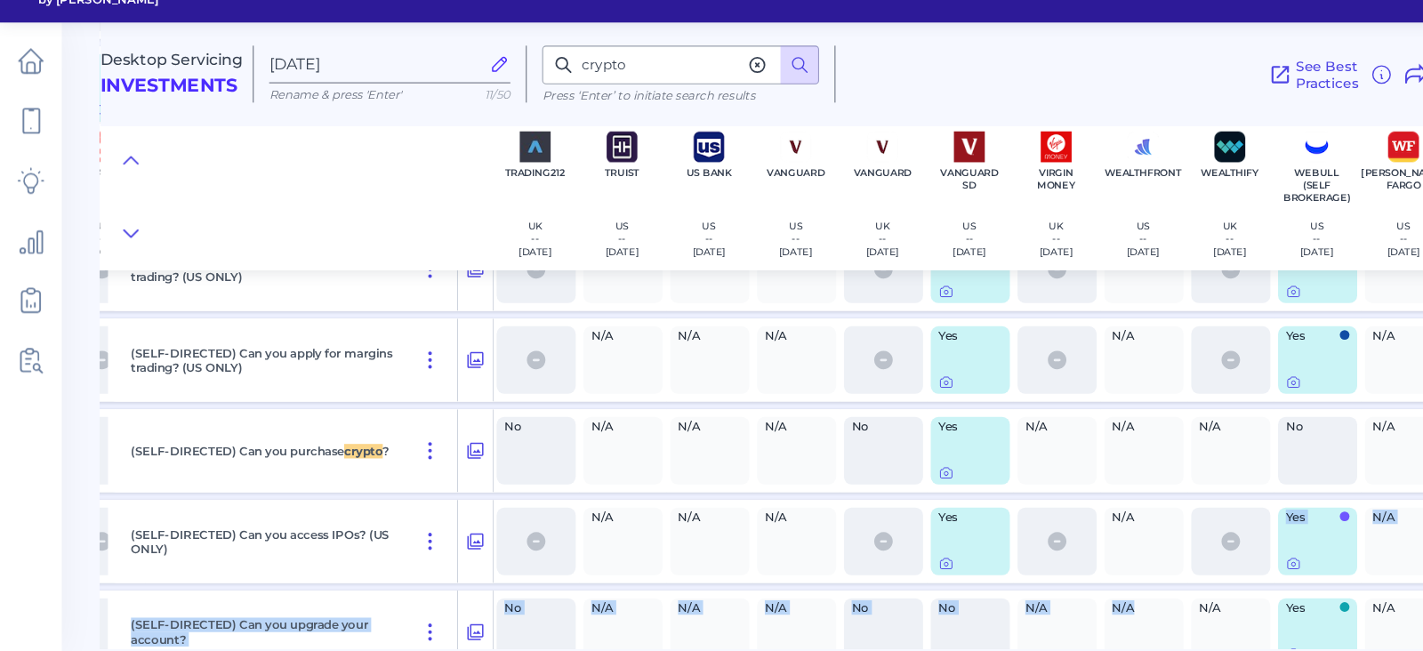
drag, startPoint x: 1302, startPoint y: 55, endPoint x: 993, endPoint y: 101, distance: 313.0
click at [993, 101] on div "See Best Practices Filters Clear all filters Experience Reset Mobile Servicing …" at bounding box center [1075, 119] width 610 height 52
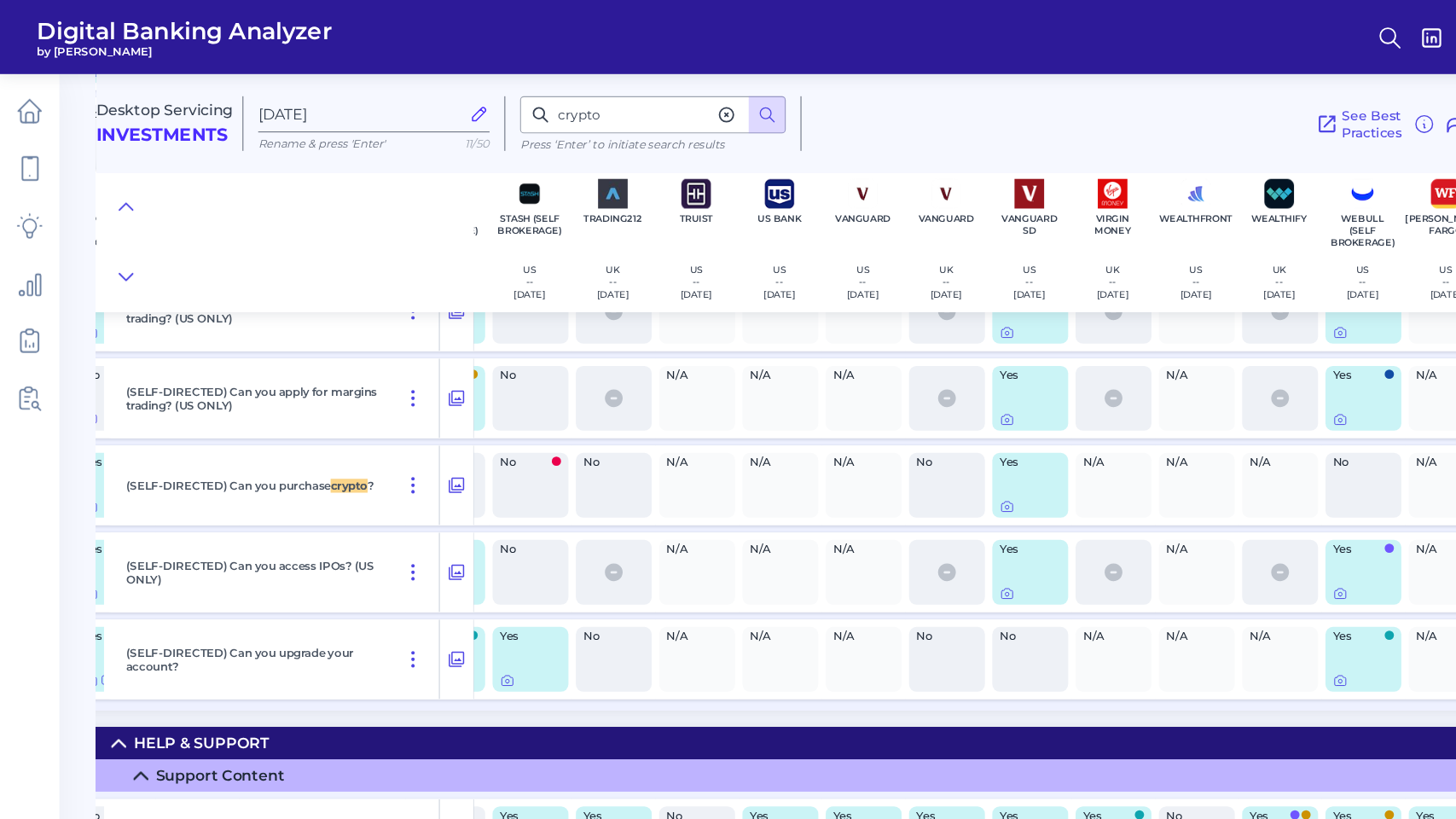
click at [1147, 31] on header "Digital Banking Analyzer by Curinos SR" at bounding box center [728, 34] width 1456 height 68
click at [1080, 124] on div "See Best Practices Filters Clear all filters Experience Reset Mobile Servicing …" at bounding box center [1076, 114] width 676 height 50
click at [1336, 1] on header "Digital Banking Analyzer by Curinos SR" at bounding box center [728, 34] width 1456 height 68
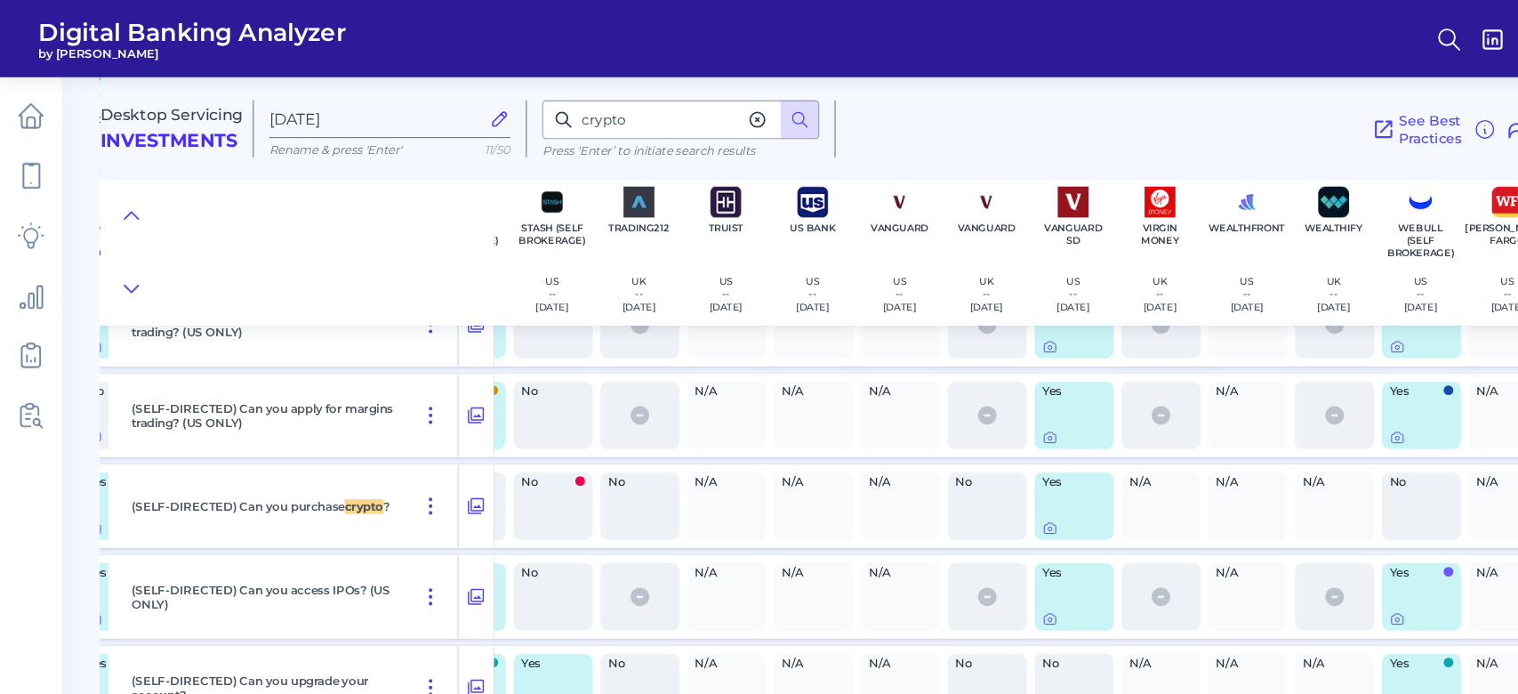
click at [731, 101] on button at bounding box center [738, 111] width 36 height 36
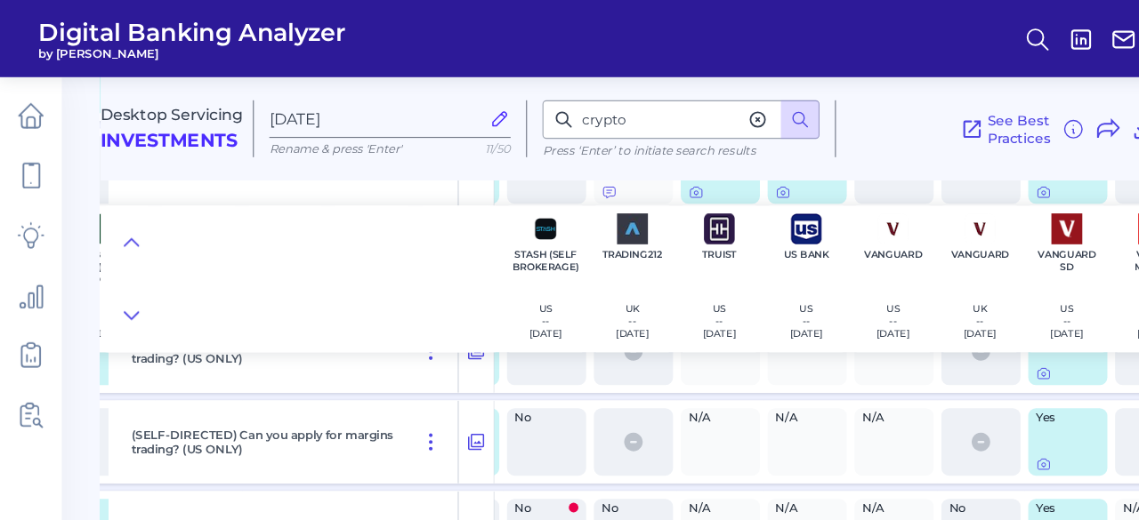
click at [986, 153] on div "Desktop Servicing Investments Aug 18 2025 Rename & press 'Enter' 11/50 crypto P…" at bounding box center [612, 111] width 1039 height 109
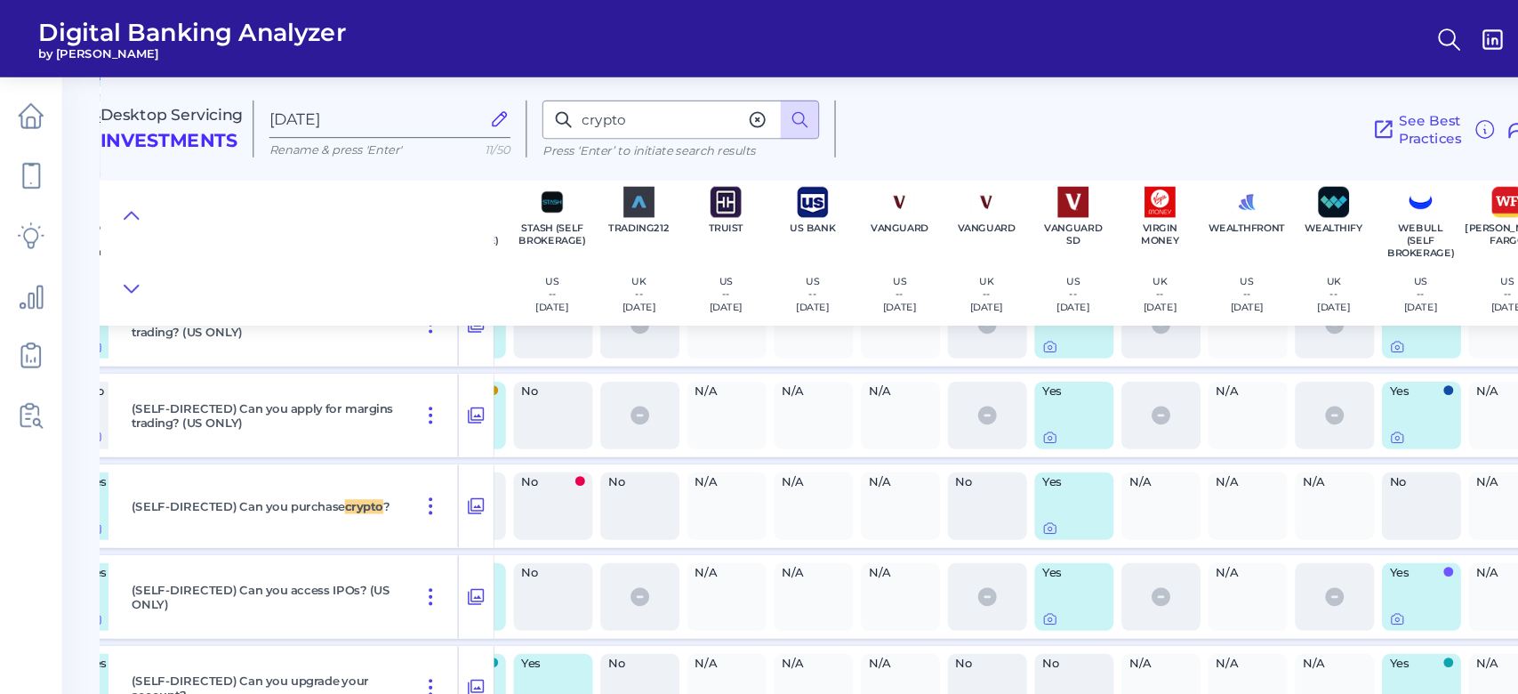
click at [80, 549] on main "Desktop Servicing Investments Aug 18 2025 Rename & press 'Enter' 11/50 crypto P…" at bounding box center [759, 347] width 1518 height 694
click at [583, 114] on input "crypto" at bounding box center [627, 111] width 255 height 36
type input "cryp"
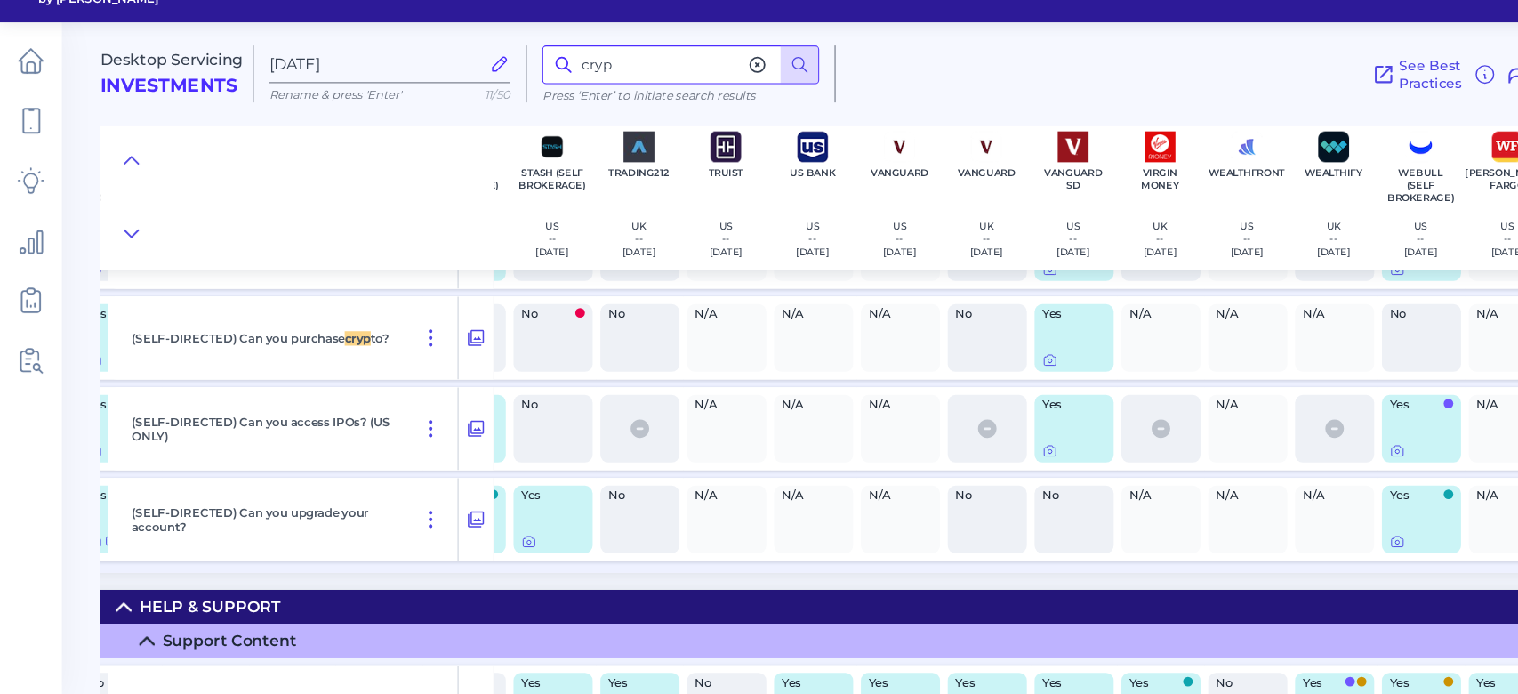
scroll to position [25089, 2635]
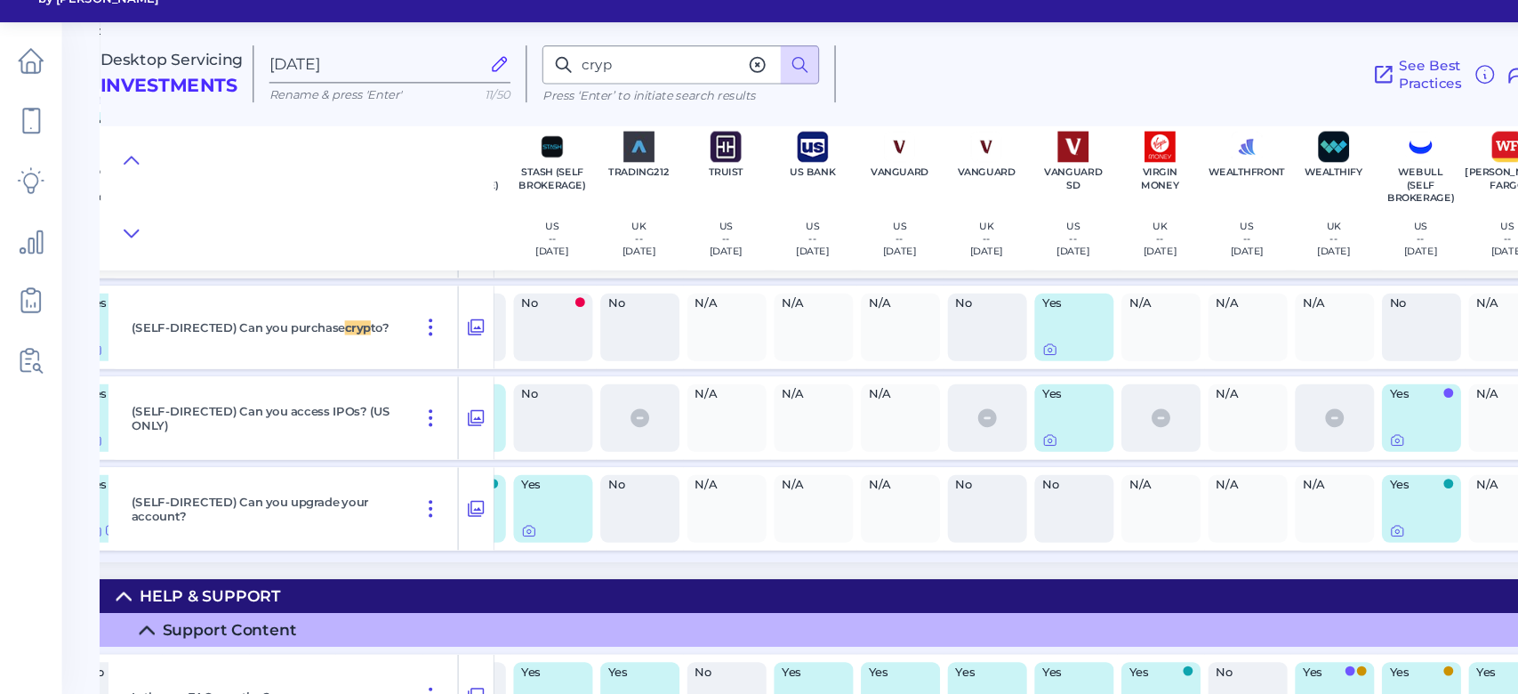
click at [80, 310] on main "Desktop Servicing Investments Aug 18 2025 Rename & press 'Enter' 11/50 cryp Pre…" at bounding box center [759, 347] width 1518 height 694
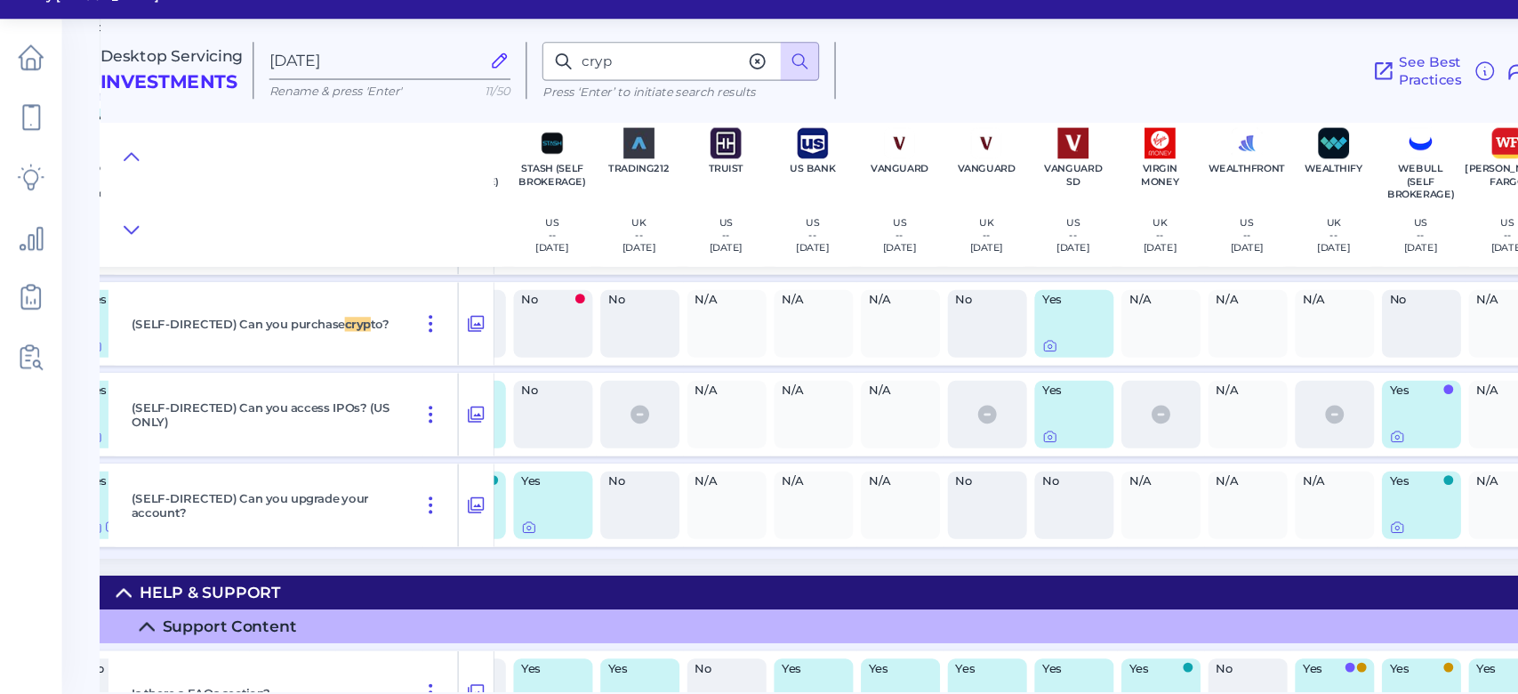
click at [78, 342] on main "Desktop Servicing Investments Aug 18 2025 Rename & press 'Enter' 11/50 cryp Pre…" at bounding box center [759, 347] width 1518 height 694
click at [702, 114] on icon at bounding box center [698, 110] width 18 height 18
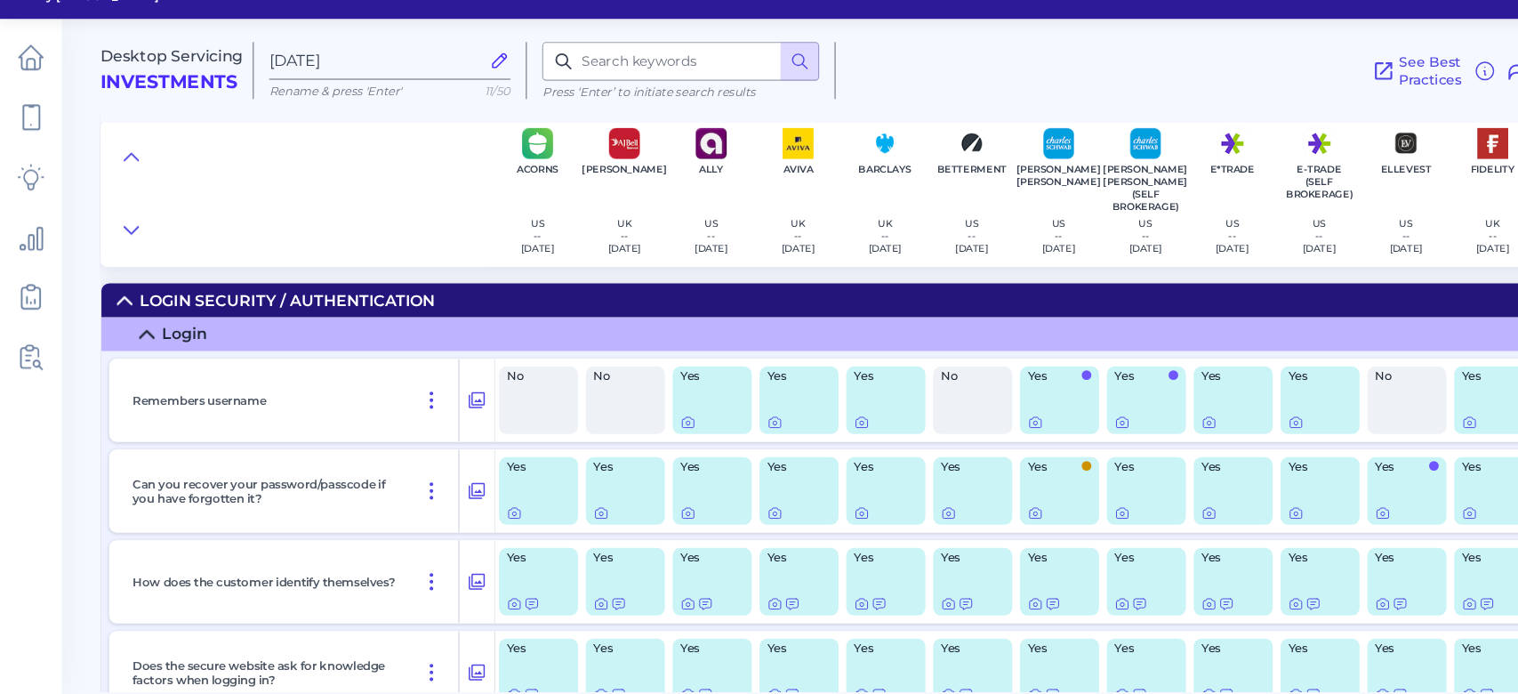
click at [80, 542] on main "Desktop Servicing Investments [DATE] Rename & press 'Enter' 11/50 Press ‘Enter’…" at bounding box center [759, 347] width 1518 height 694
click at [125, 196] on icon at bounding box center [121, 198] width 14 height 18
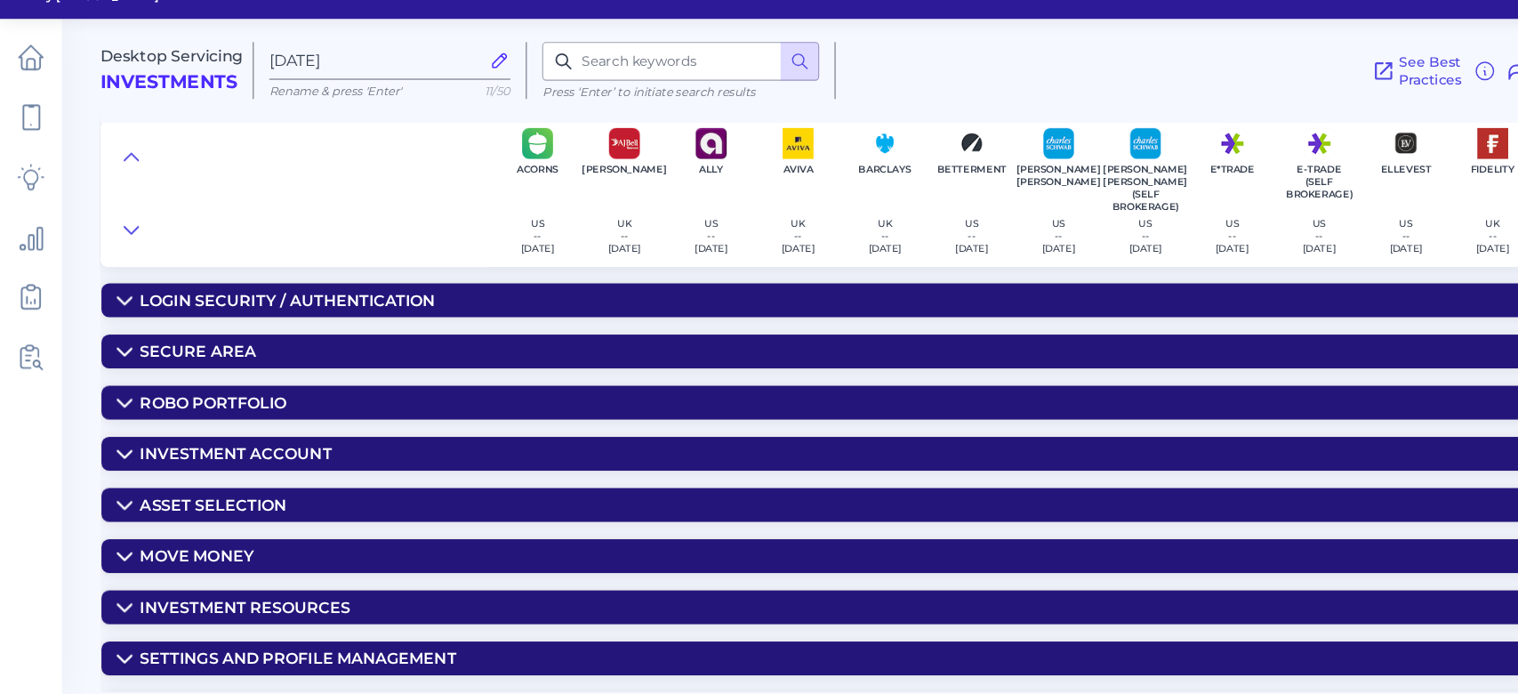
click at [113, 614] on icon at bounding box center [115, 613] width 12 height 6
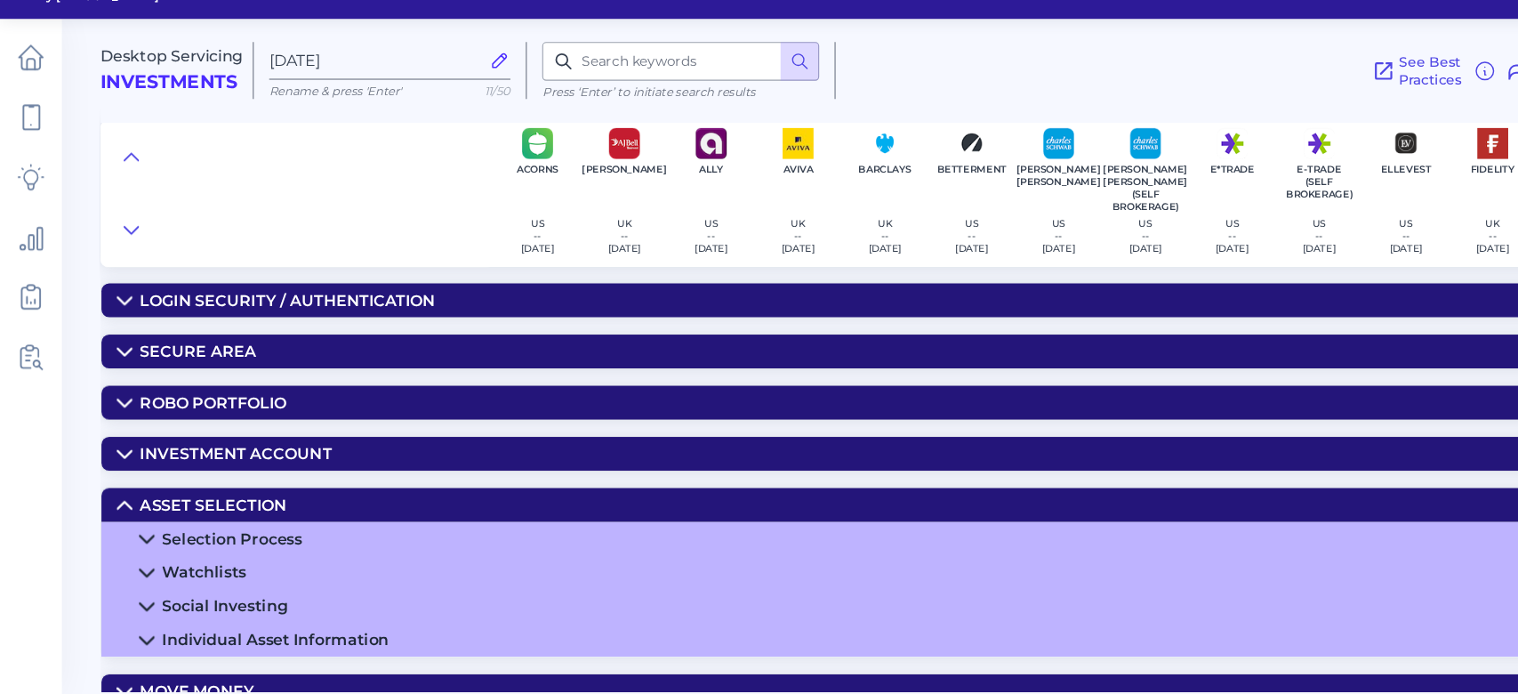
click at [132, 638] on icon at bounding box center [135, 644] width 14 height 14
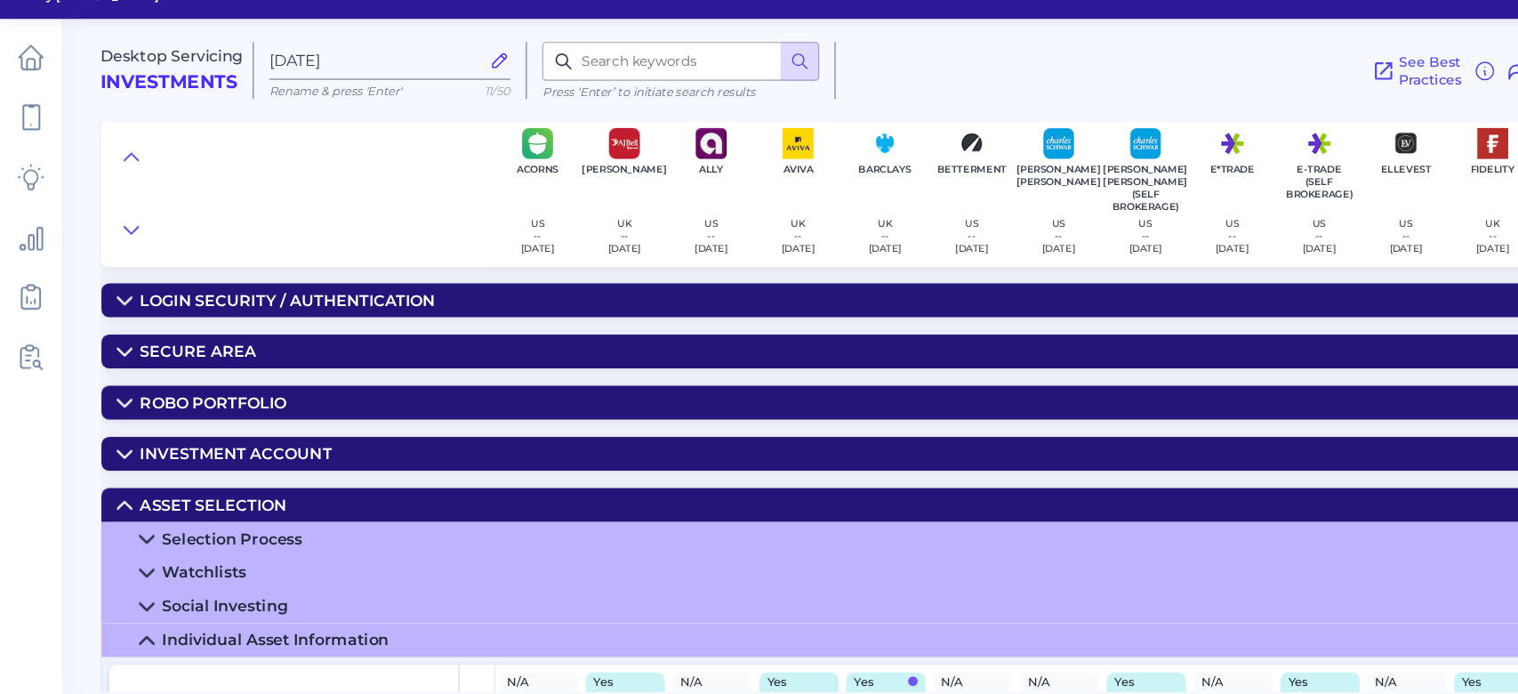
click at [76, 643] on main "Desktop Servicing Investments [DATE] Rename & press 'Enter' 11/50 Press ‘Enter’…" at bounding box center [759, 347] width 1518 height 694
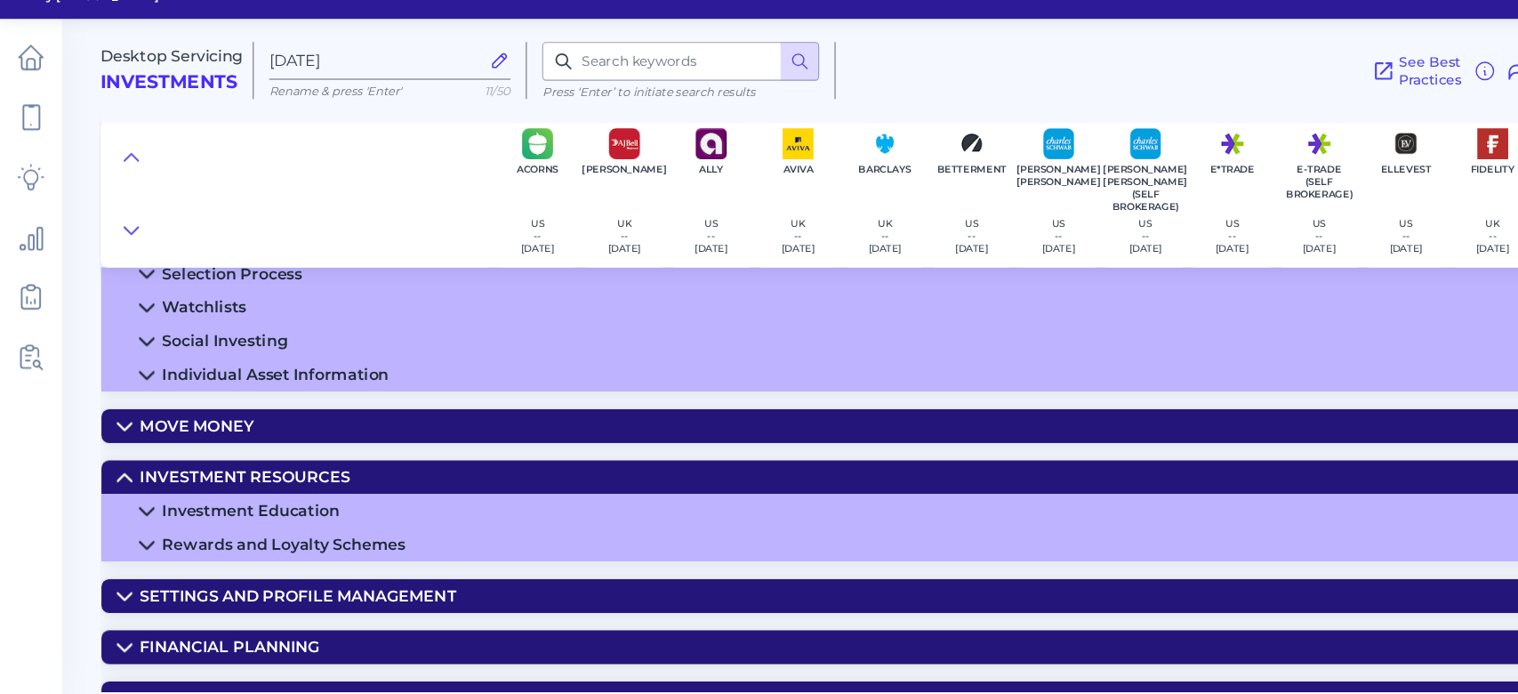
scroll to position [285, 0]
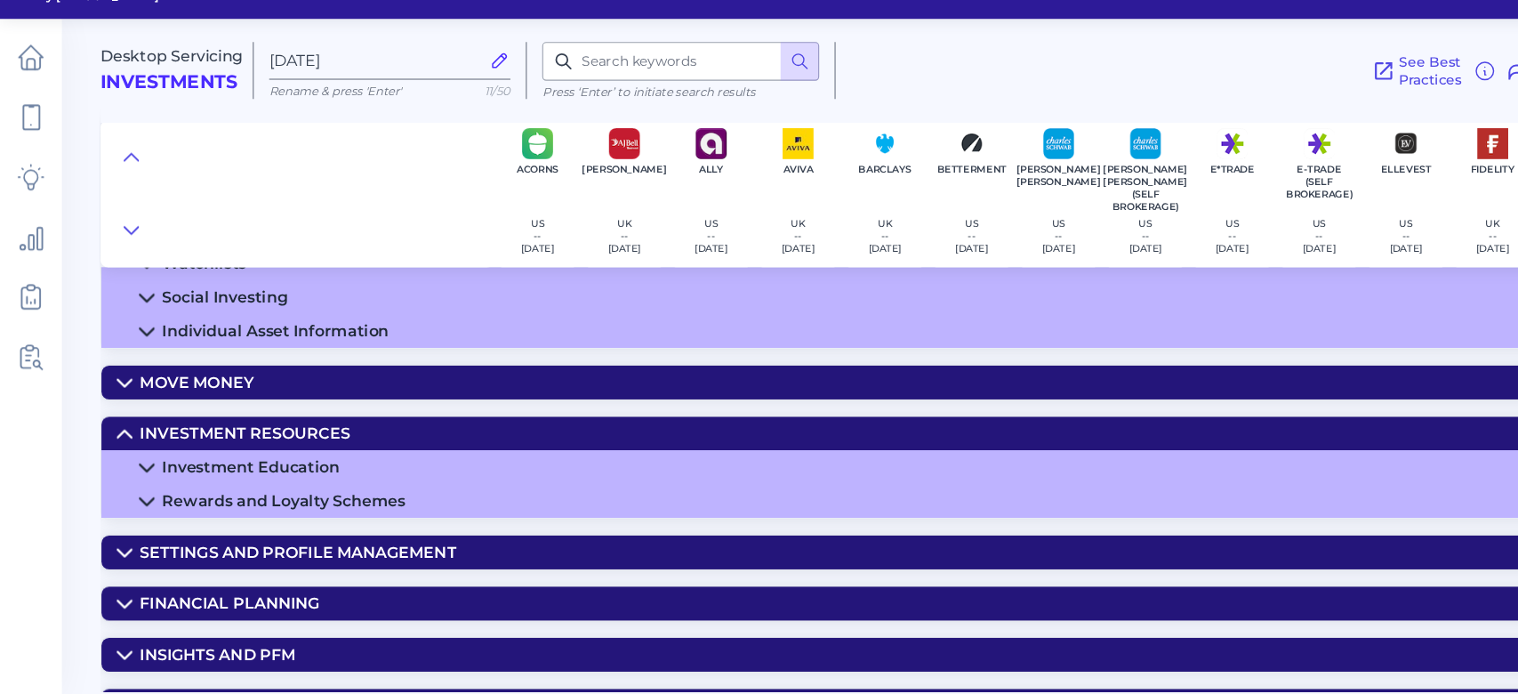
click at [136, 360] on icon at bounding box center [135, 359] width 12 height 6
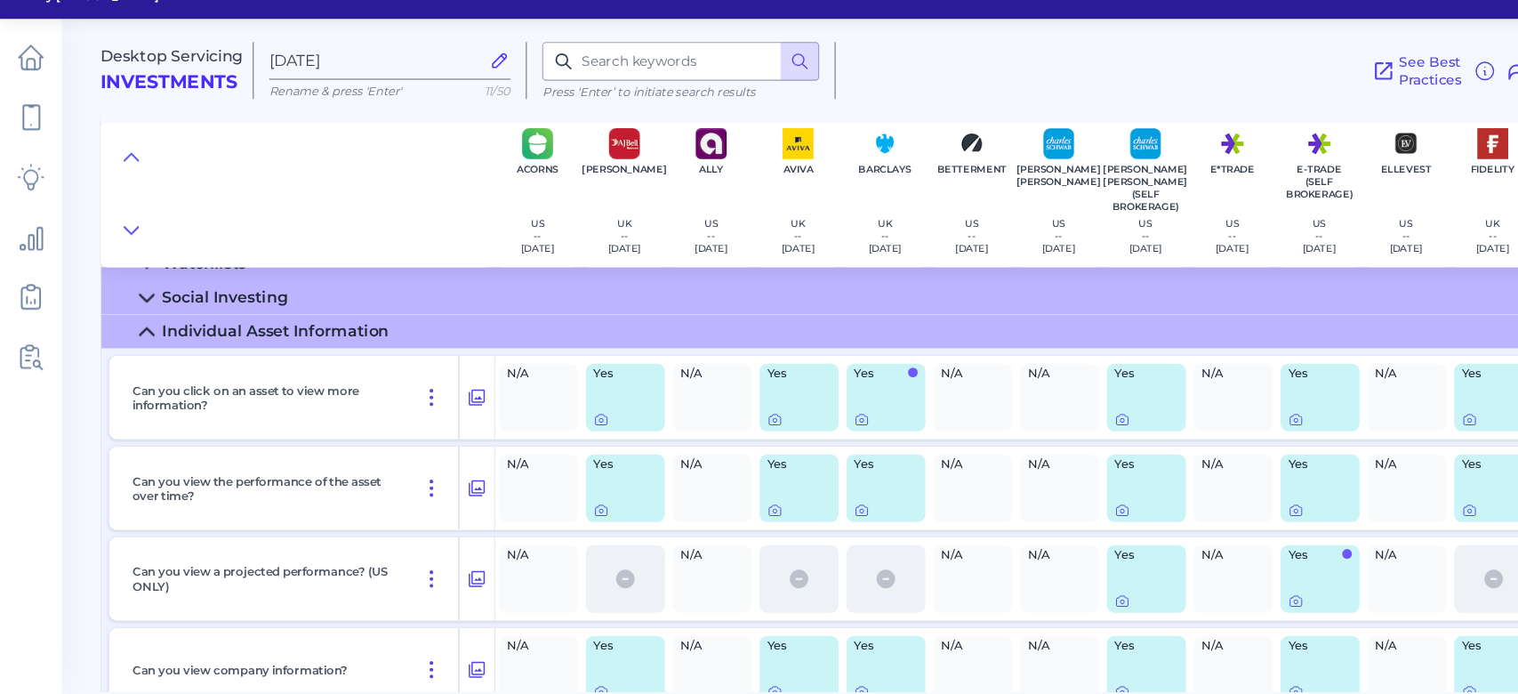
click at [88, 447] on main "Desktop Servicing Investments [DATE] Rename & press 'Enter' 11/50 Press ‘Enter’…" at bounding box center [759, 347] width 1518 height 694
click at [133, 359] on icon at bounding box center [135, 359] width 12 height 6
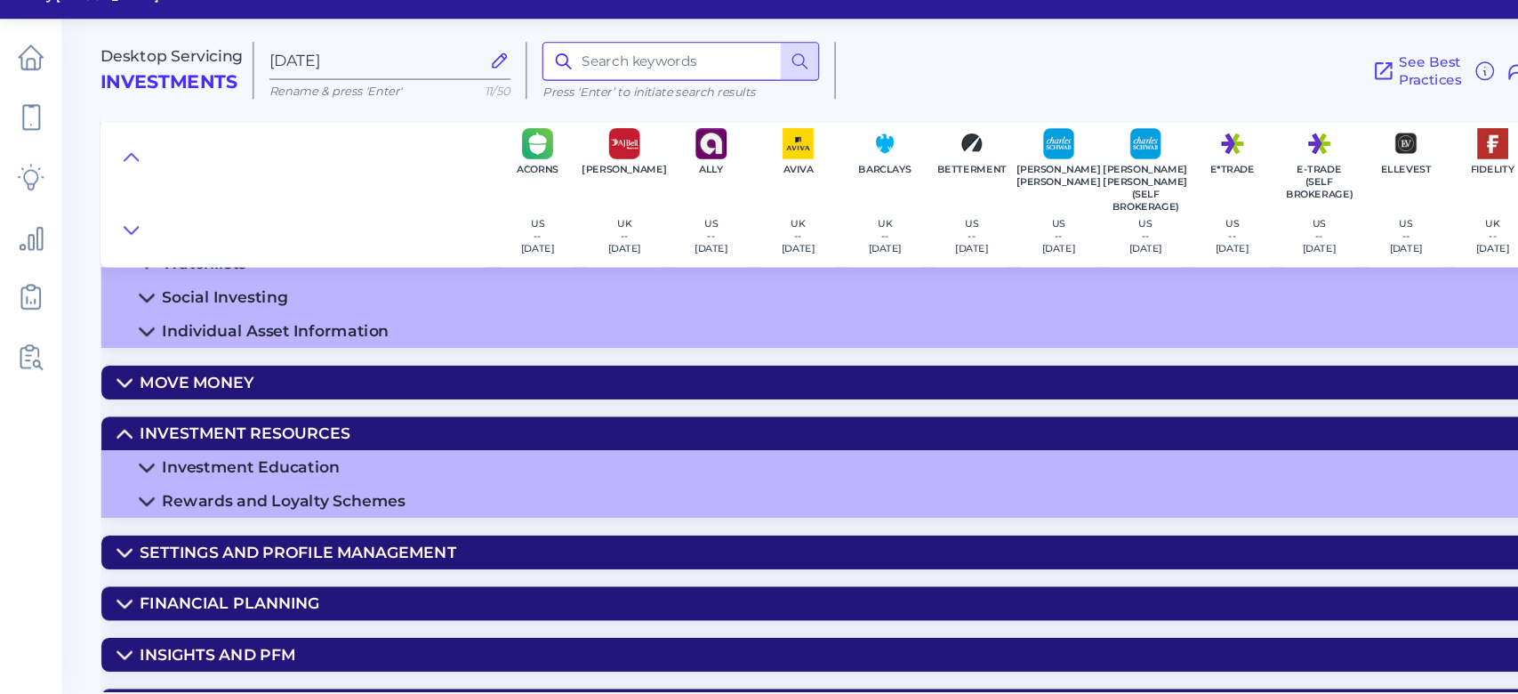
click at [590, 117] on input at bounding box center [627, 111] width 255 height 36
click at [590, 117] on input "c" at bounding box center [627, 111] width 255 height 36
type input "crypto"
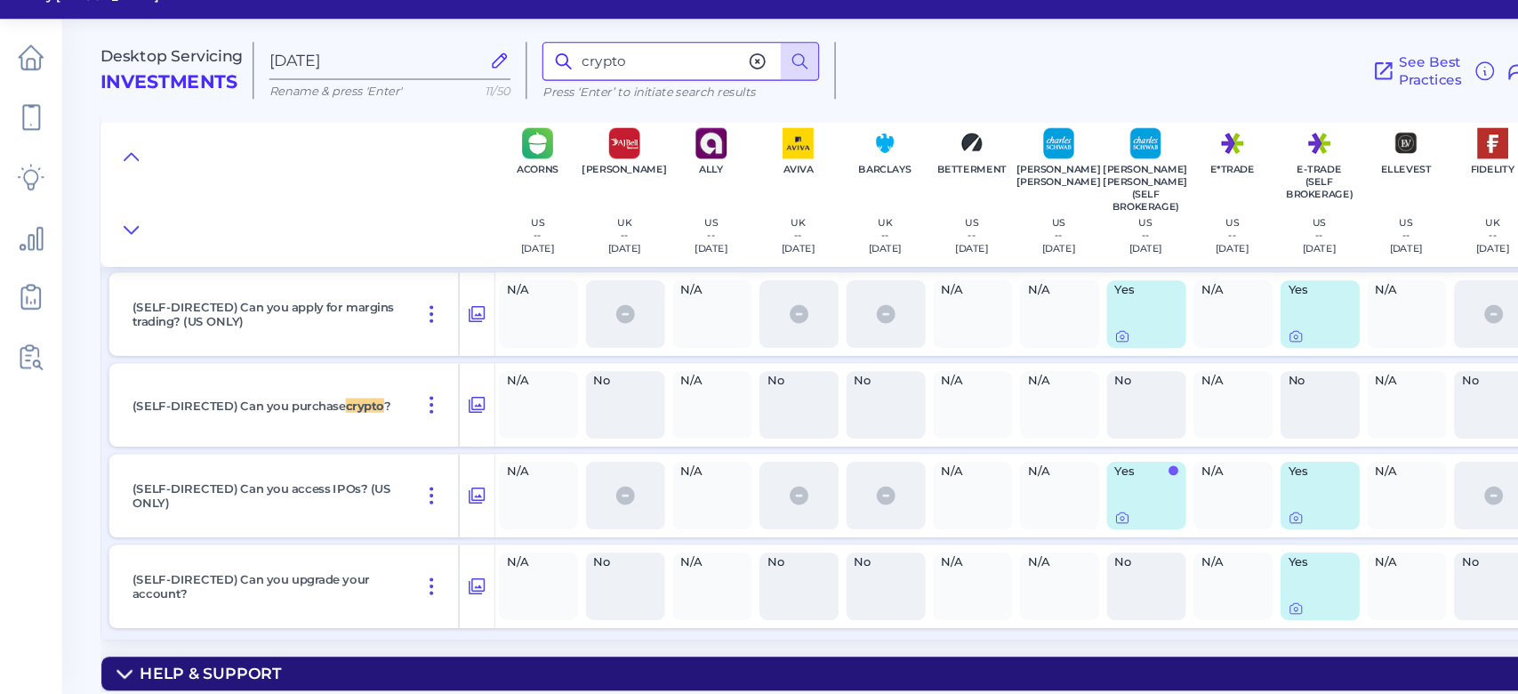
scroll to position [1549, 0]
click at [117, 672] on icon at bounding box center [115, 675] width 12 height 6
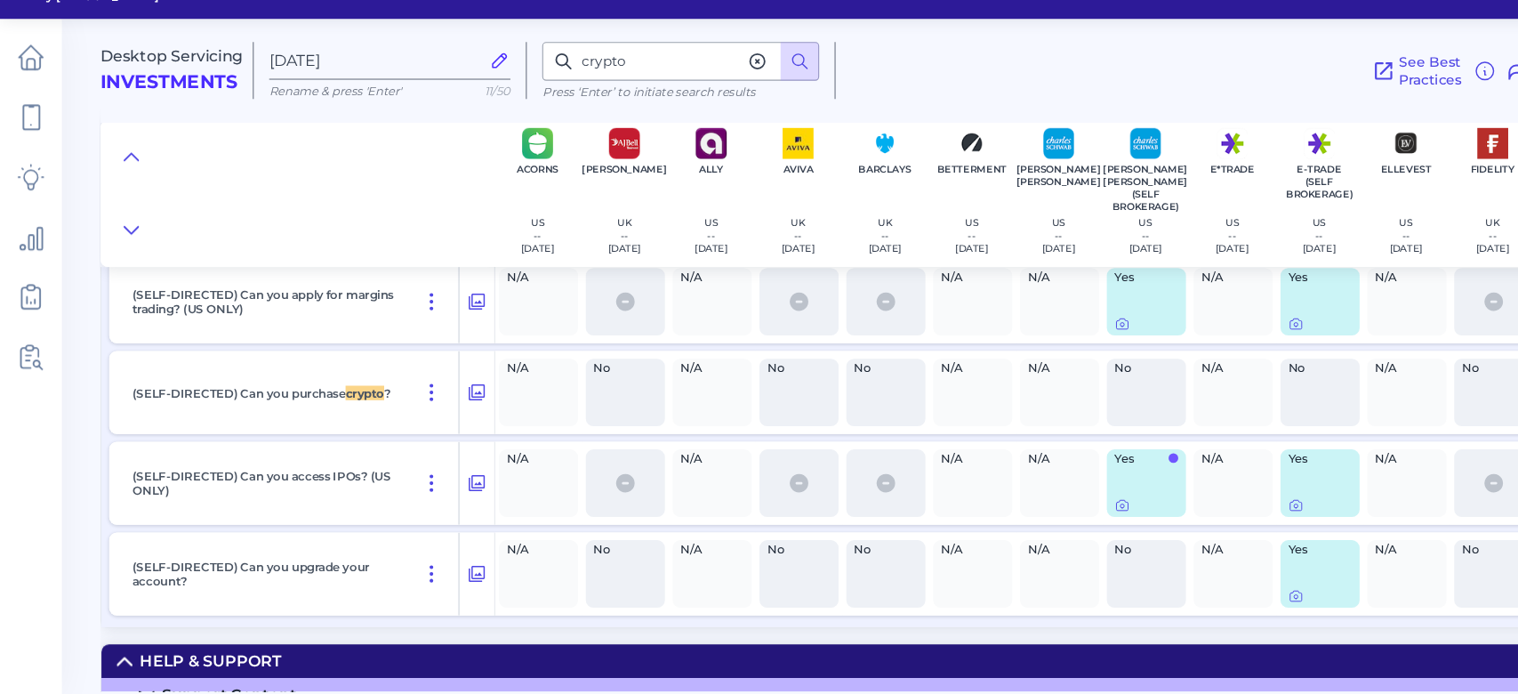
click at [117, 666] on icon at bounding box center [115, 663] width 12 height 6
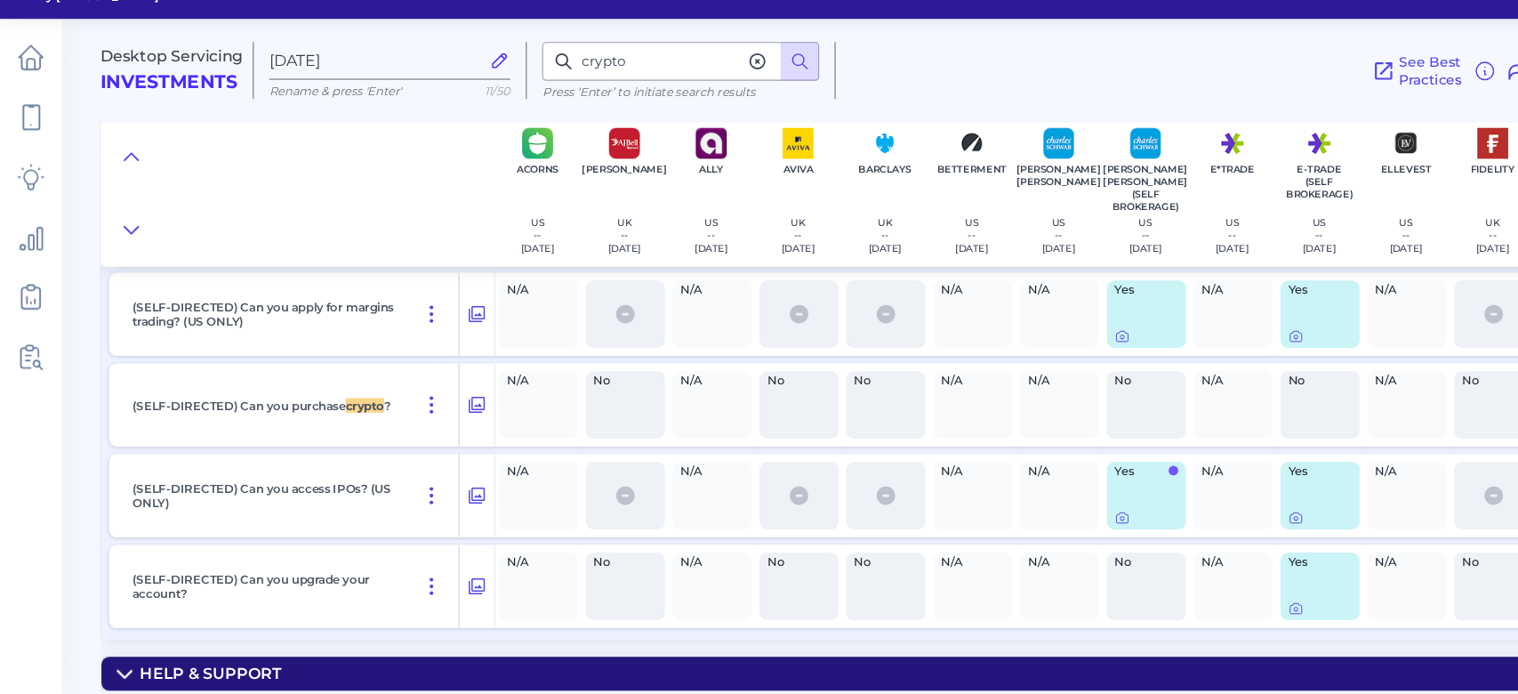
click at [117, 672] on icon at bounding box center [115, 675] width 12 height 6
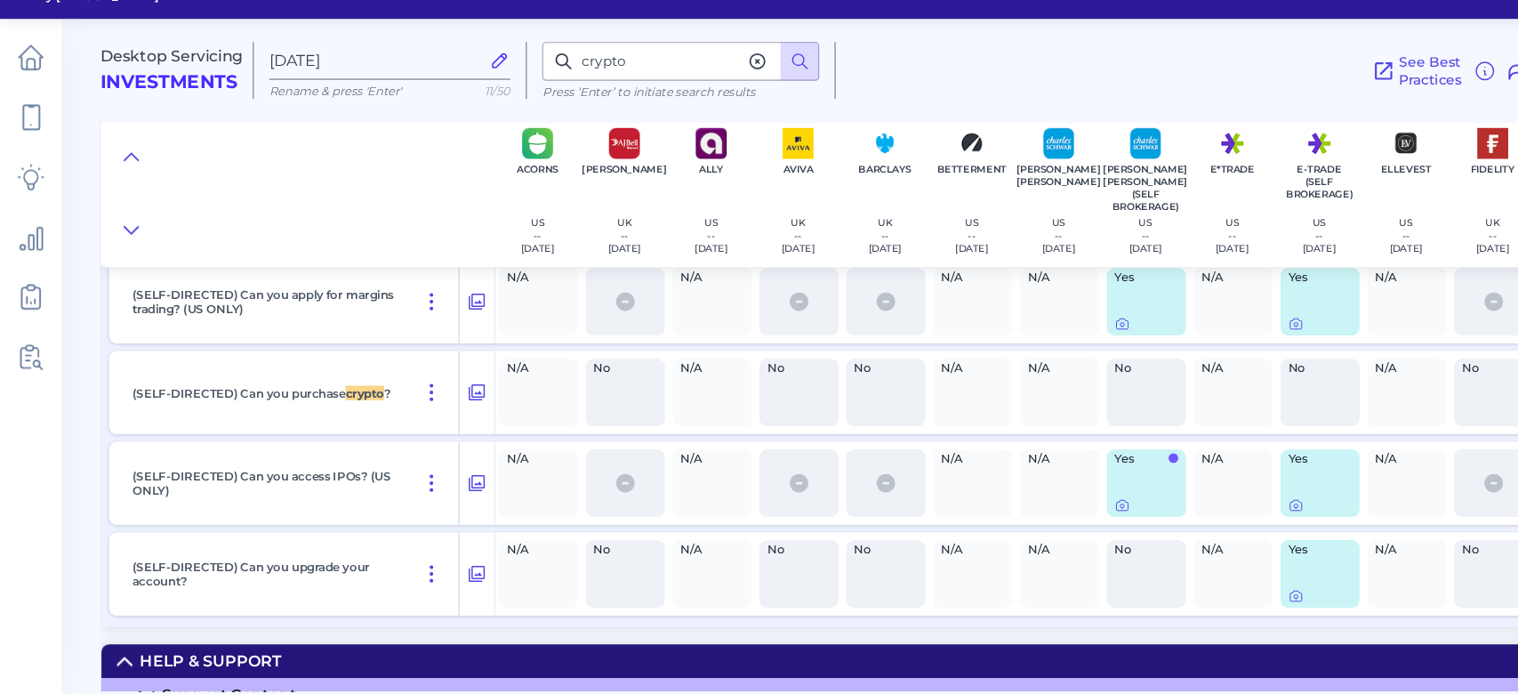
click at [117, 666] on icon at bounding box center [115, 663] width 12 height 6
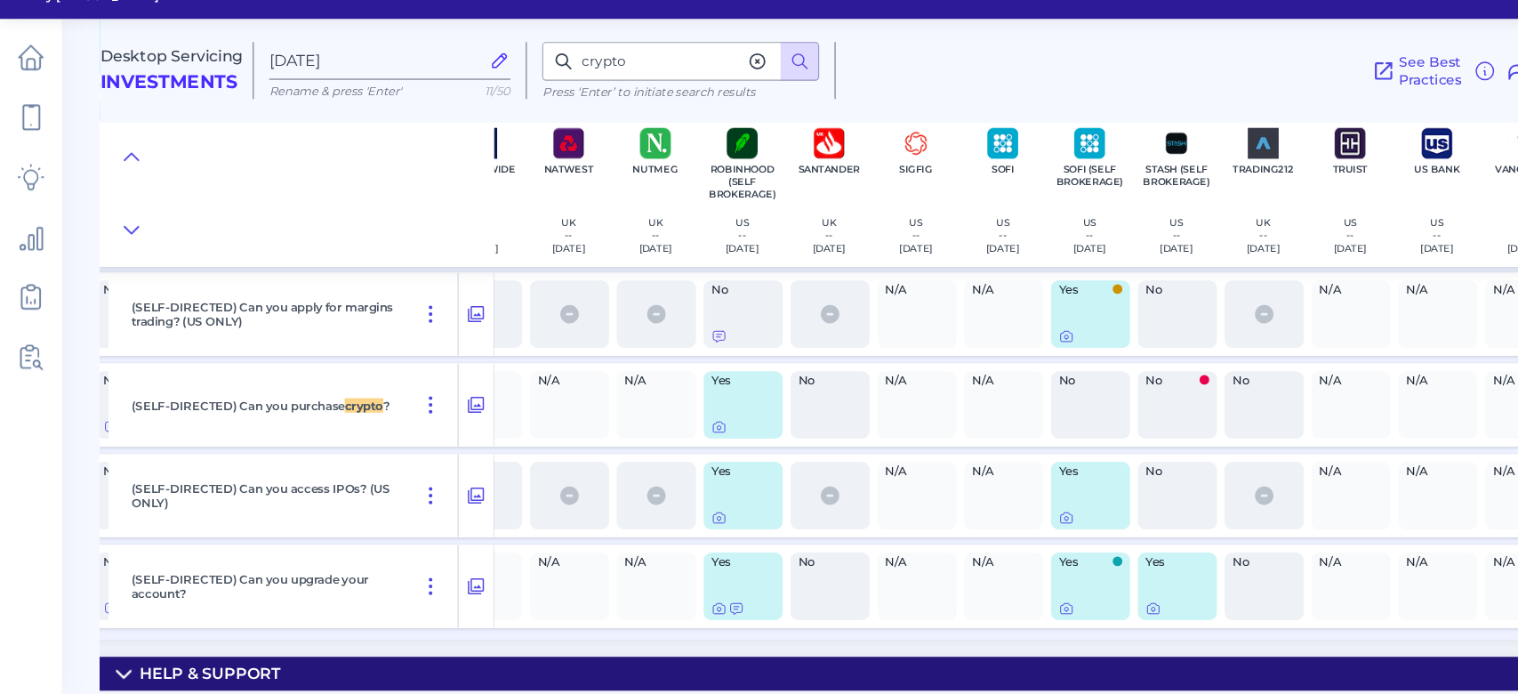
scroll to position [1549, 2444]
